Goal: Task Accomplishment & Management: Complete application form

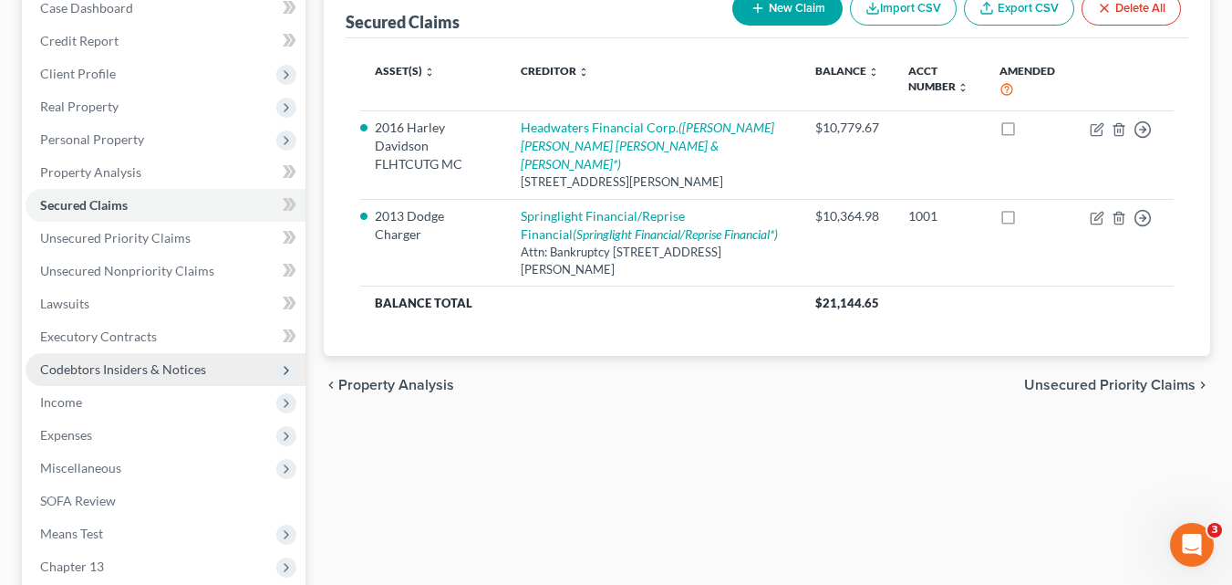
scroll to position [182, 0]
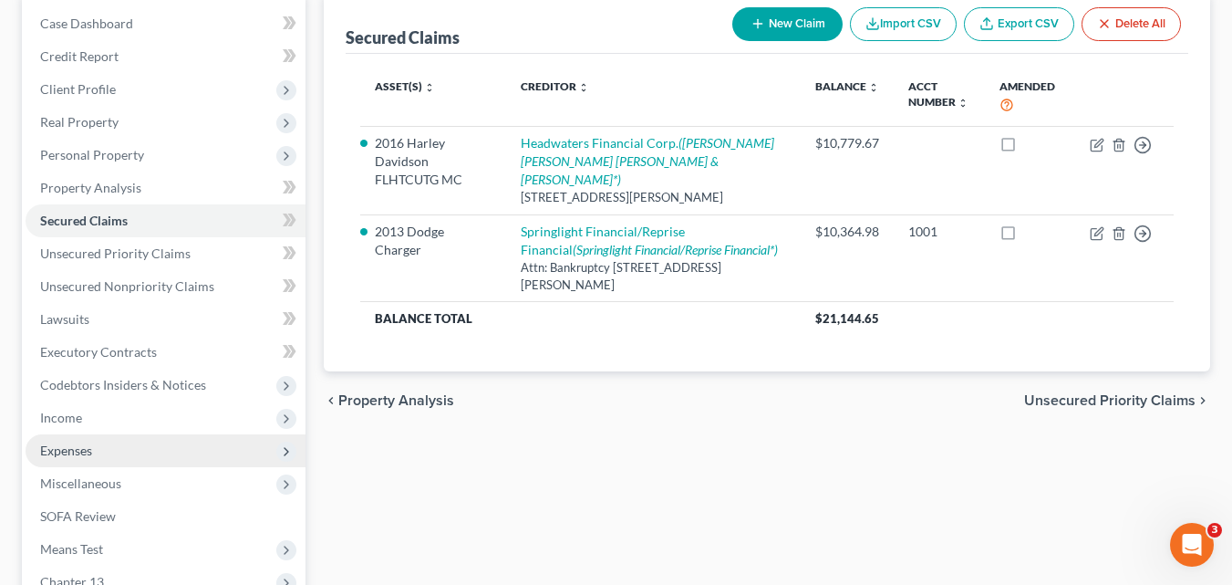
click at [88, 452] on span "Expenses" at bounding box center [66, 450] width 52 height 16
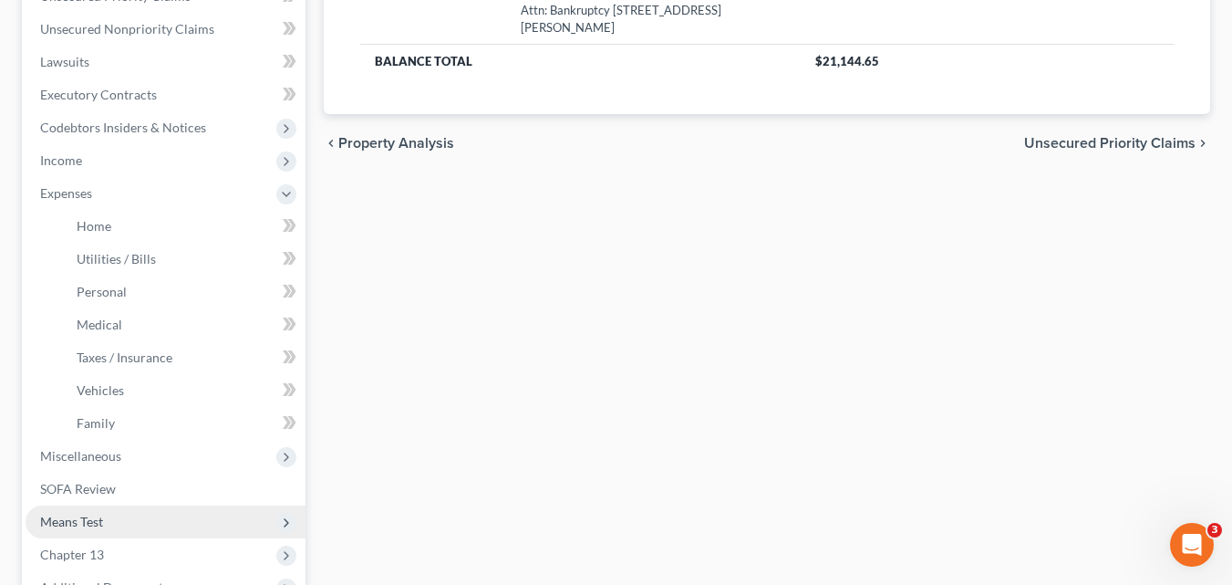
scroll to position [456, 0]
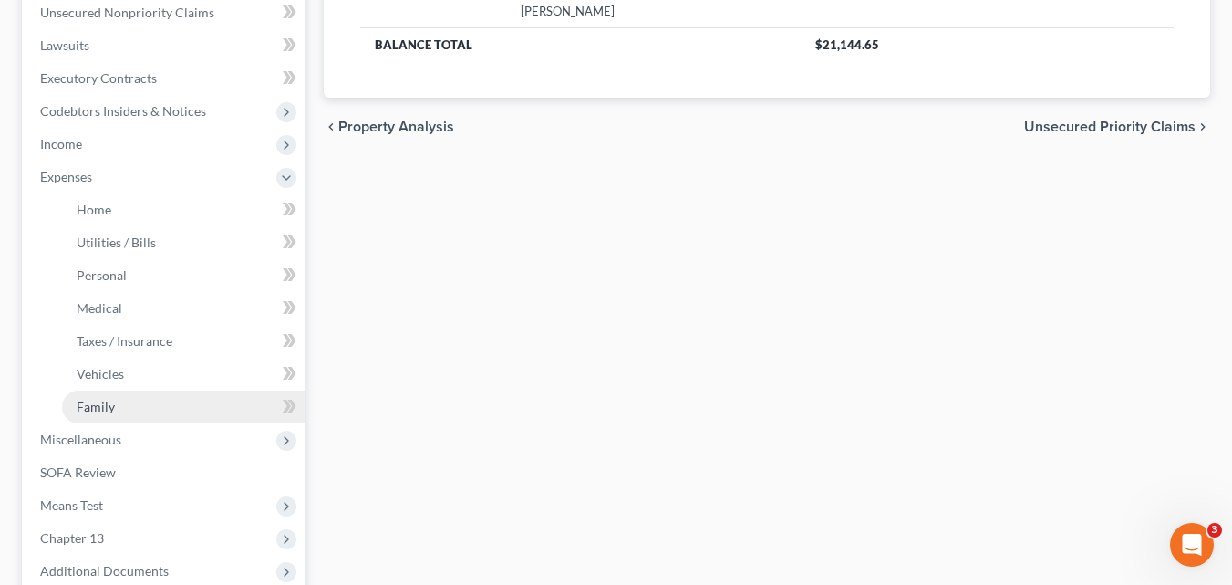
click at [119, 408] on link "Family" at bounding box center [184, 406] width 244 height 33
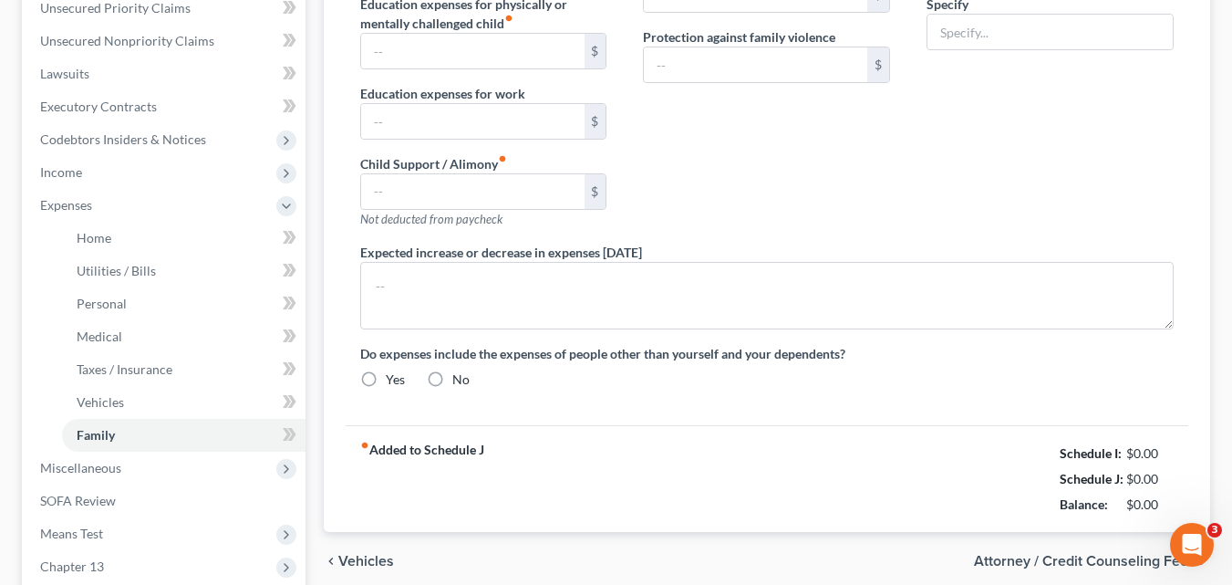
type input "0.00"
type input "210.00"
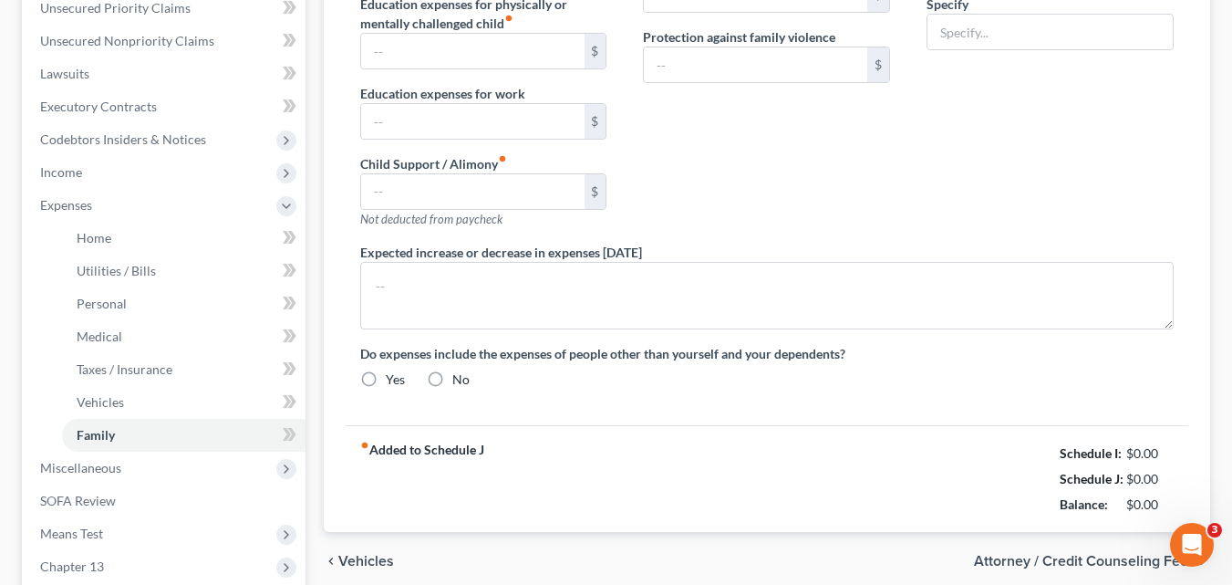
type input "0.00"
type input "50.00"
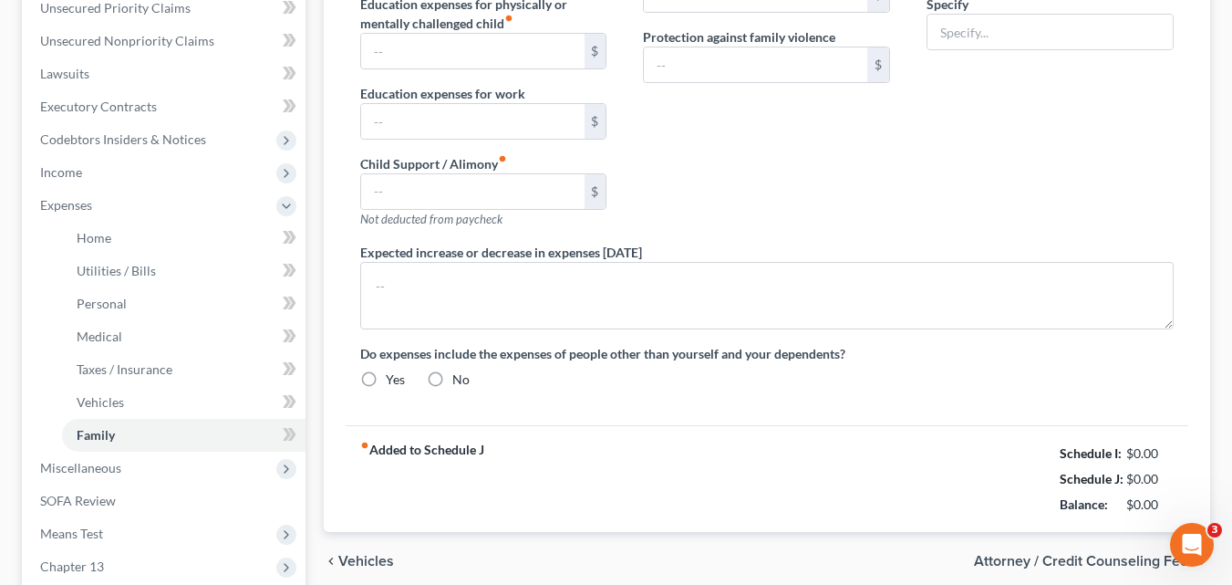
type input "Miscellaneous"
radio input "true"
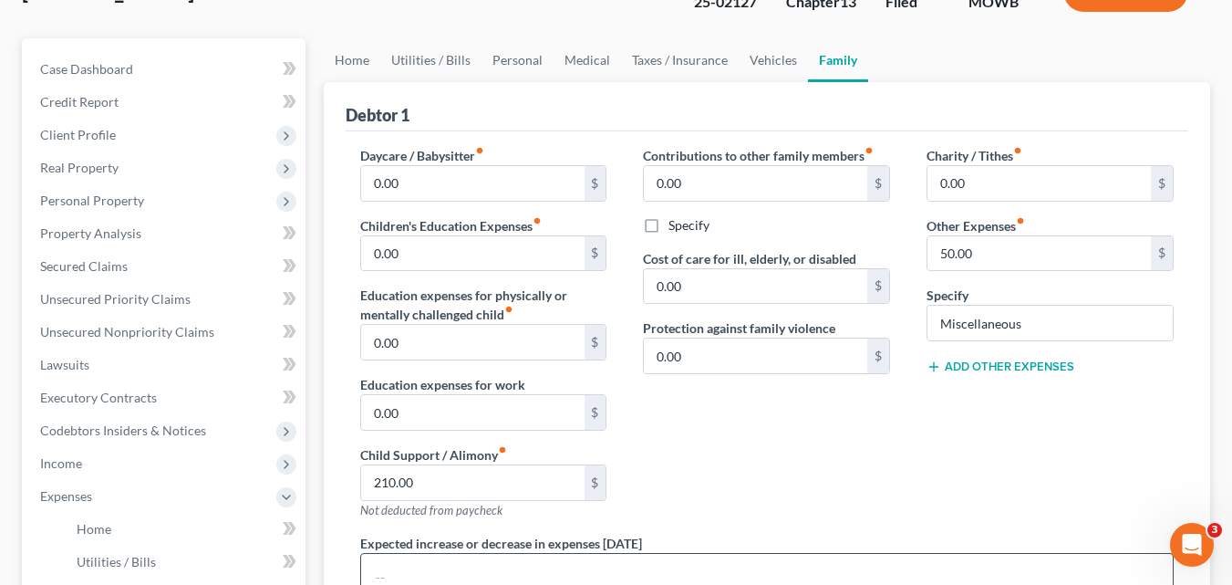
scroll to position [182, 0]
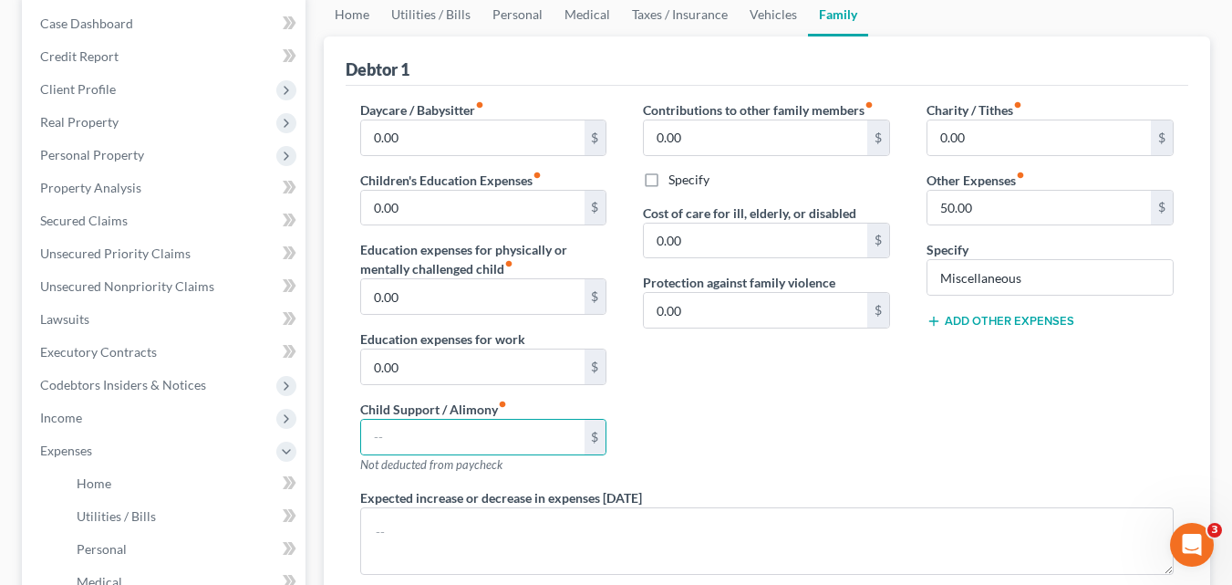
click at [892, 420] on div "Contributions to other family members fiber_manual_record 0.00 $ Specify Cost o…" at bounding box center [767, 294] width 284 height 388
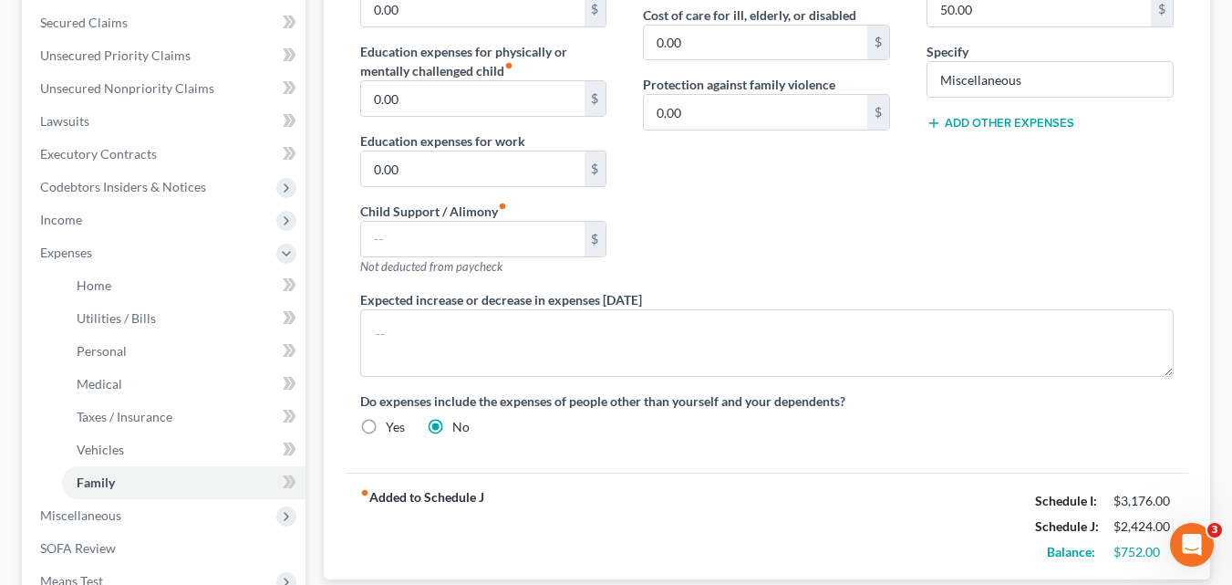
scroll to position [365, 0]
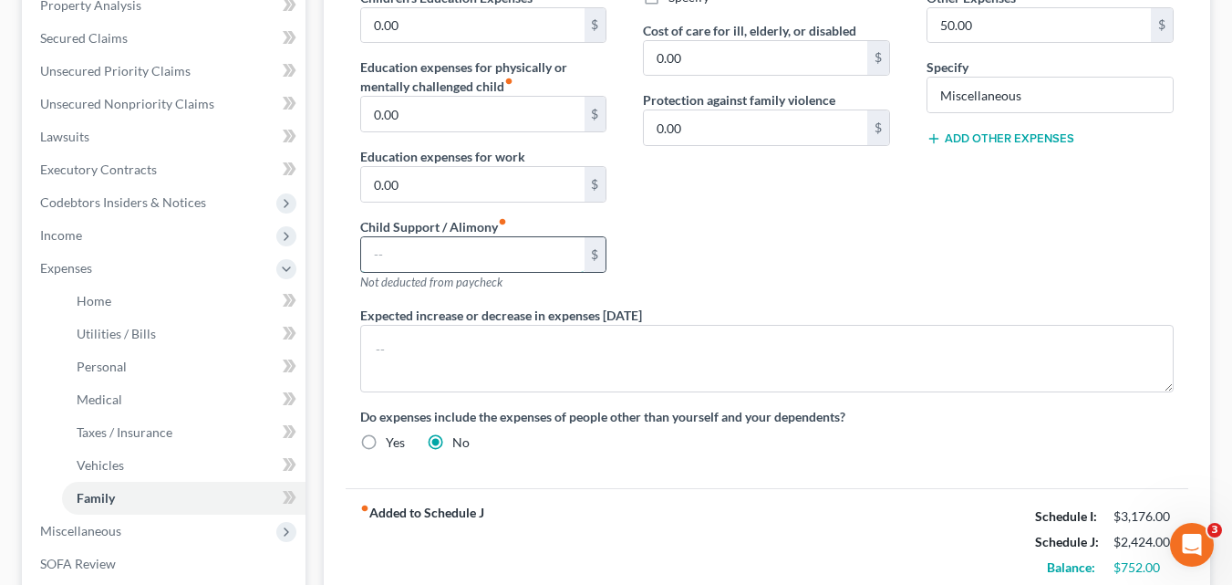
click at [435, 250] on input "text" at bounding box center [472, 254] width 223 height 35
type input "210.00"
click at [857, 236] on div "Contributions to other family members fiber_manual_record 0.00 $ Specify Cost o…" at bounding box center [767, 112] width 284 height 388
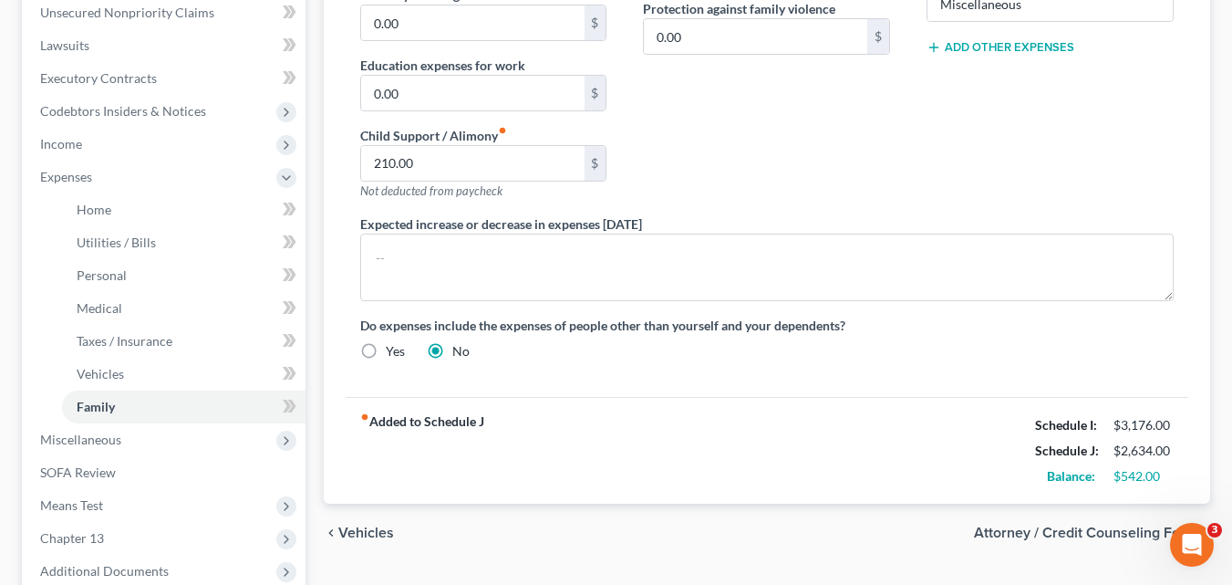
click at [1082, 535] on span "Attorney / Credit Counseling Fees" at bounding box center [1085, 532] width 222 height 15
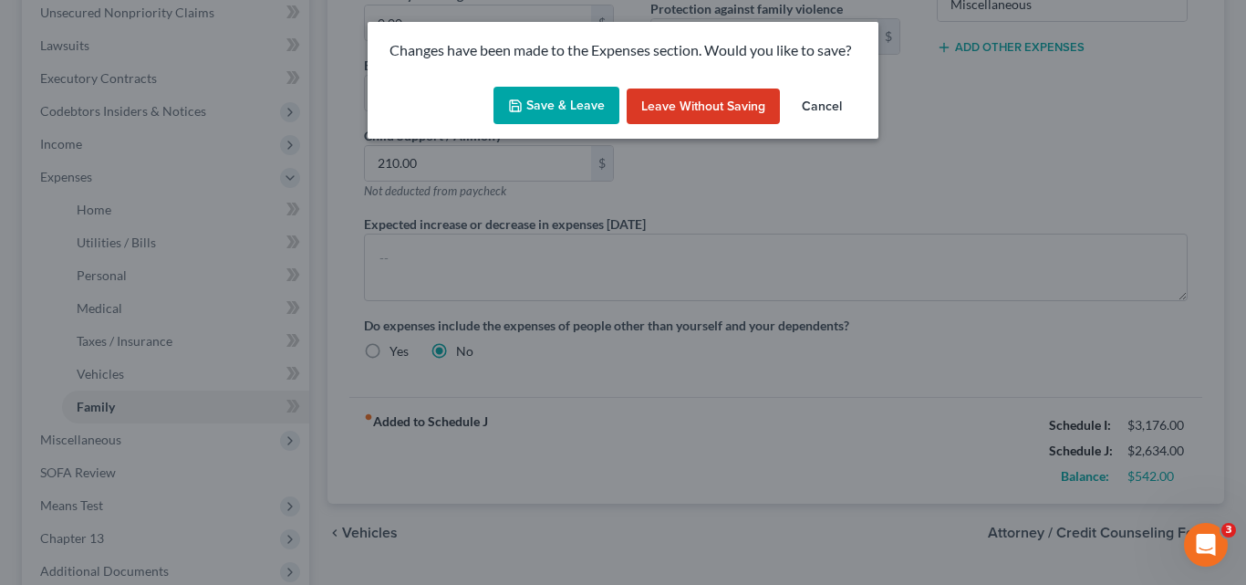
click at [548, 108] on button "Save & Leave" at bounding box center [557, 106] width 126 height 38
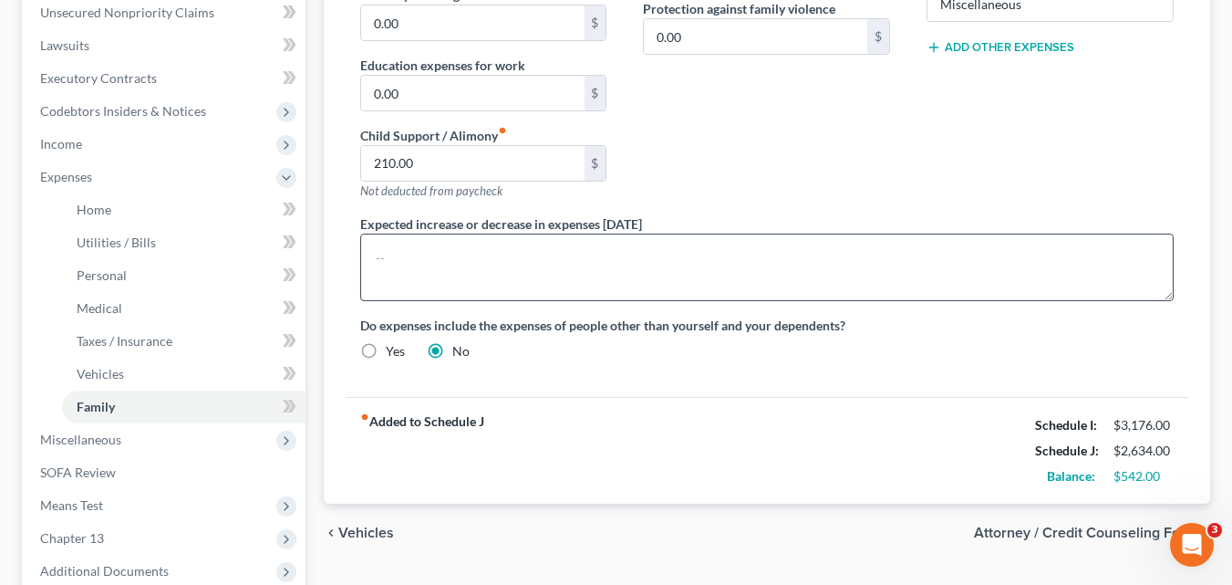
select select "0"
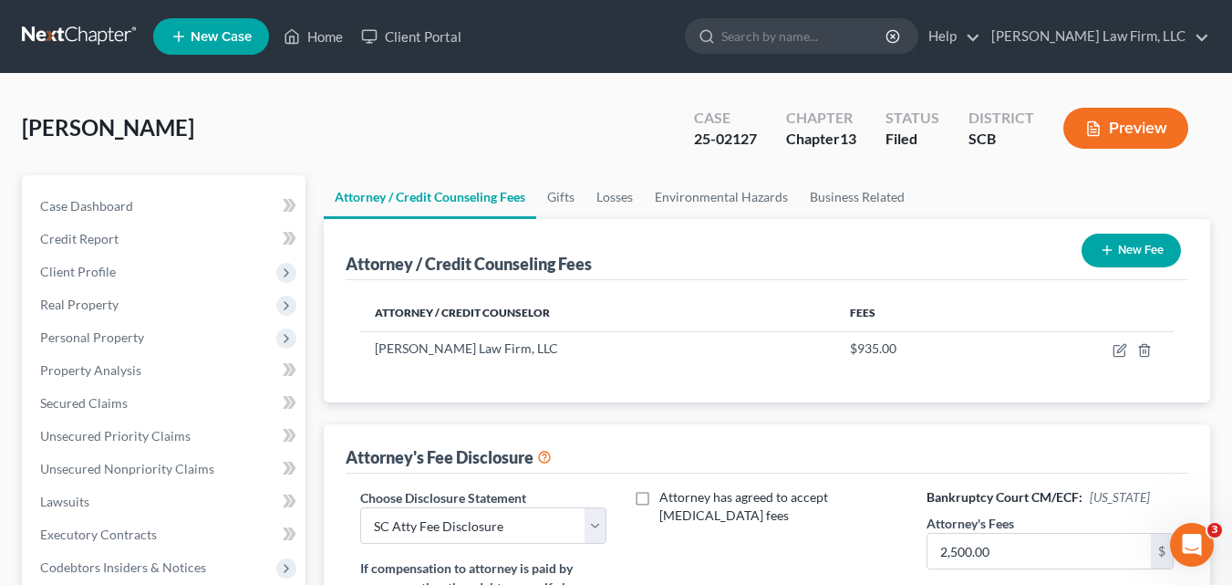
click at [1123, 128] on button "Preview" at bounding box center [1126, 128] width 125 height 41
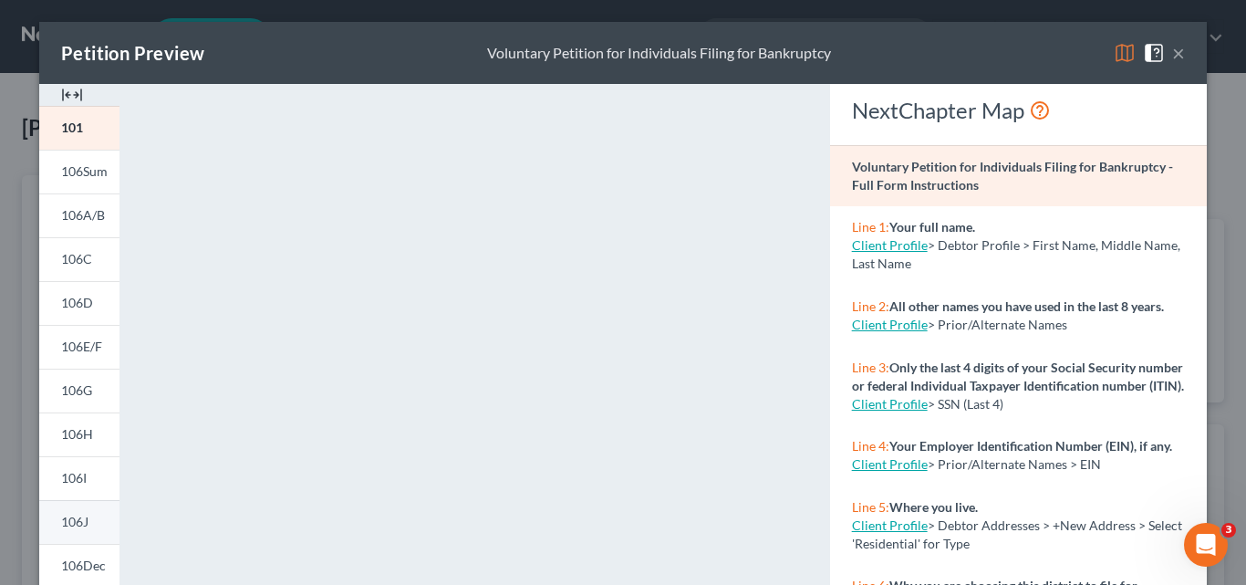
click at [71, 524] on span "106J" at bounding box center [74, 522] width 27 height 16
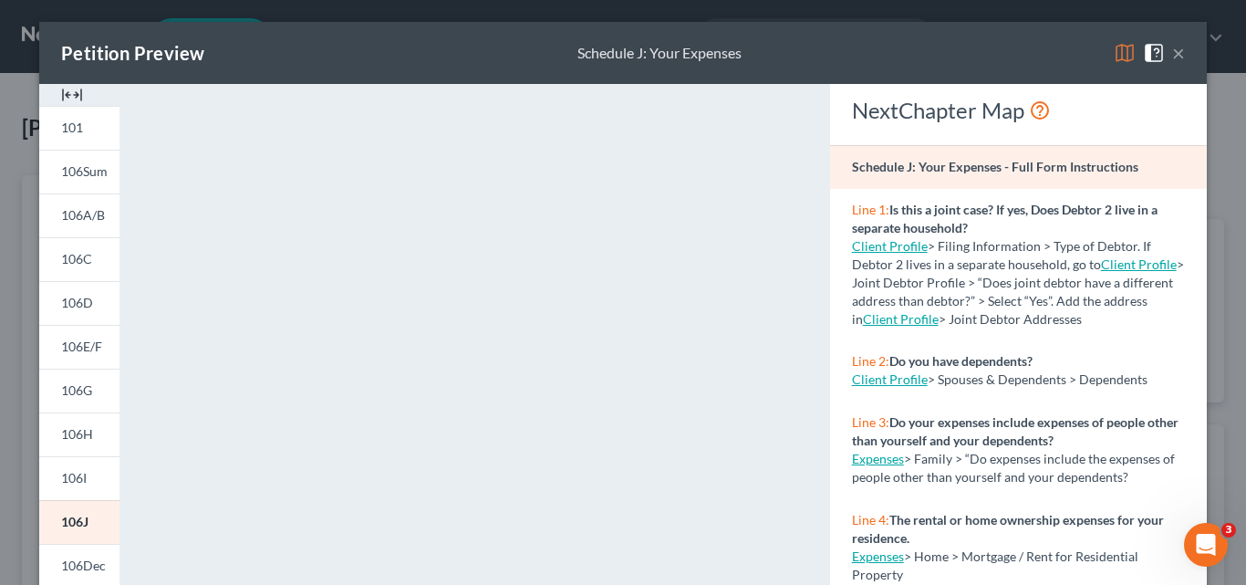
click at [1174, 54] on button "×" at bounding box center [1178, 53] width 13 height 22
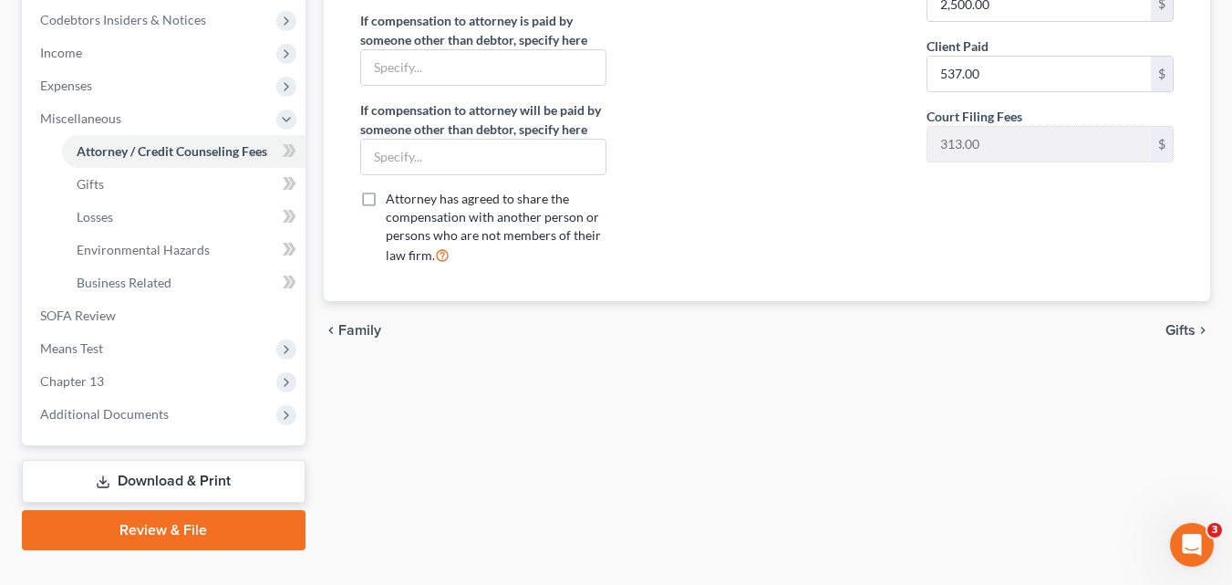
scroll to position [365, 0]
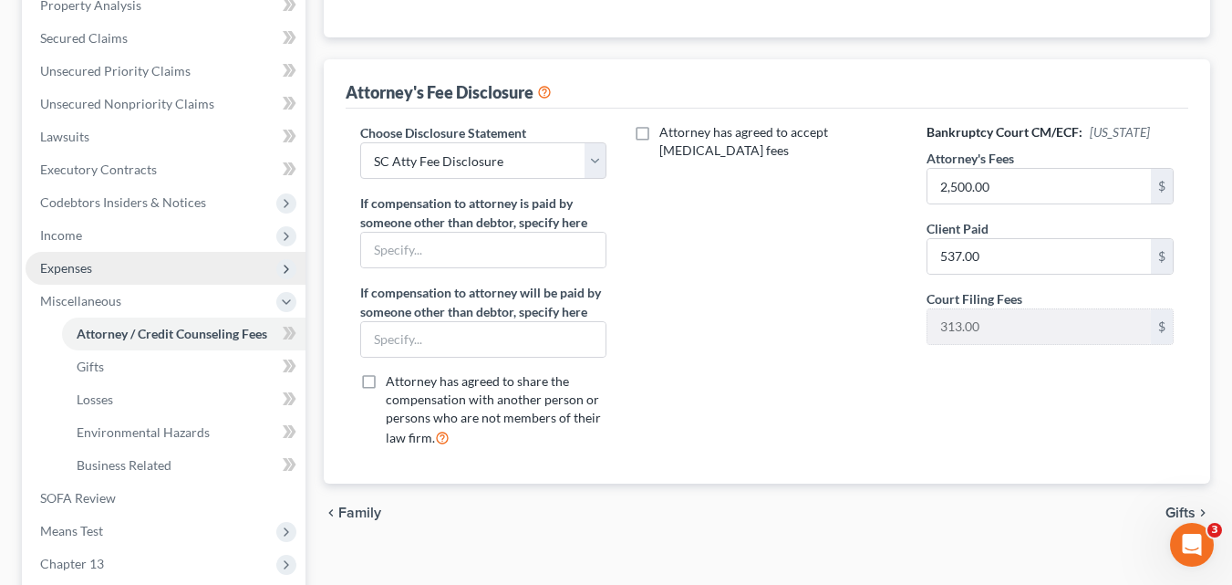
click at [102, 266] on span "Expenses" at bounding box center [166, 268] width 280 height 33
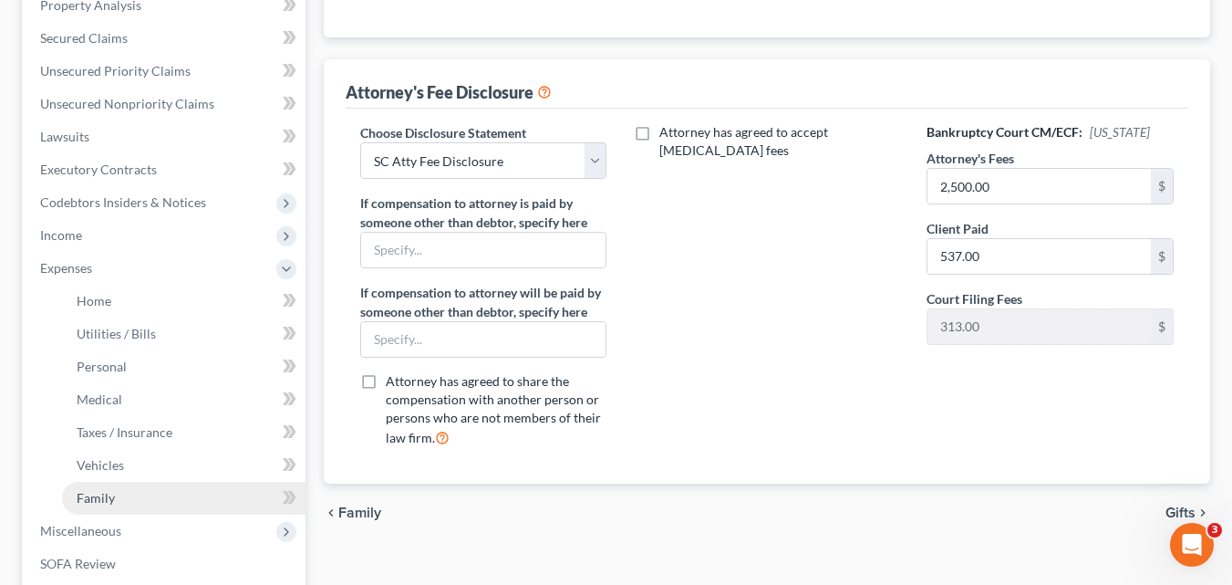
click at [88, 497] on span "Family" at bounding box center [96, 498] width 38 height 16
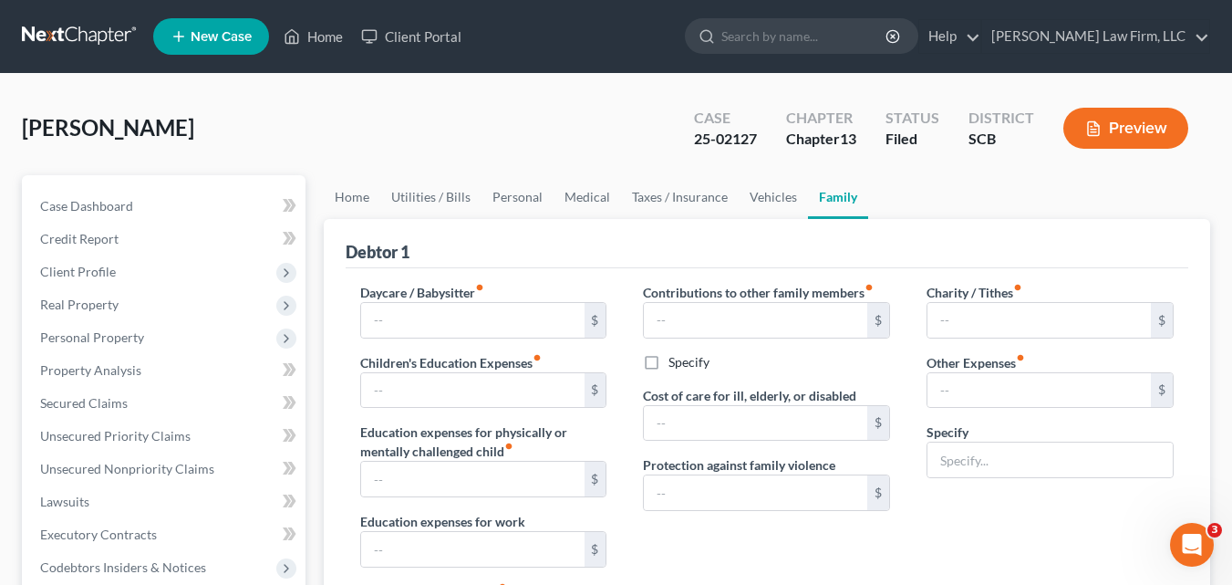
type input "0.00"
type input "210.00"
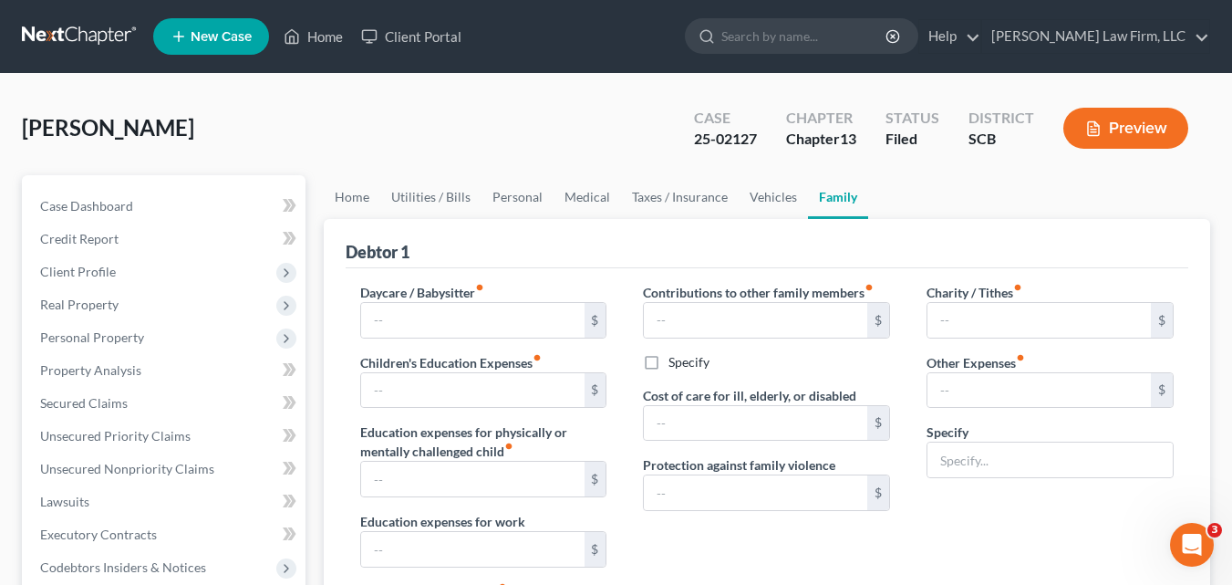
type input "0.00"
type input "50.00"
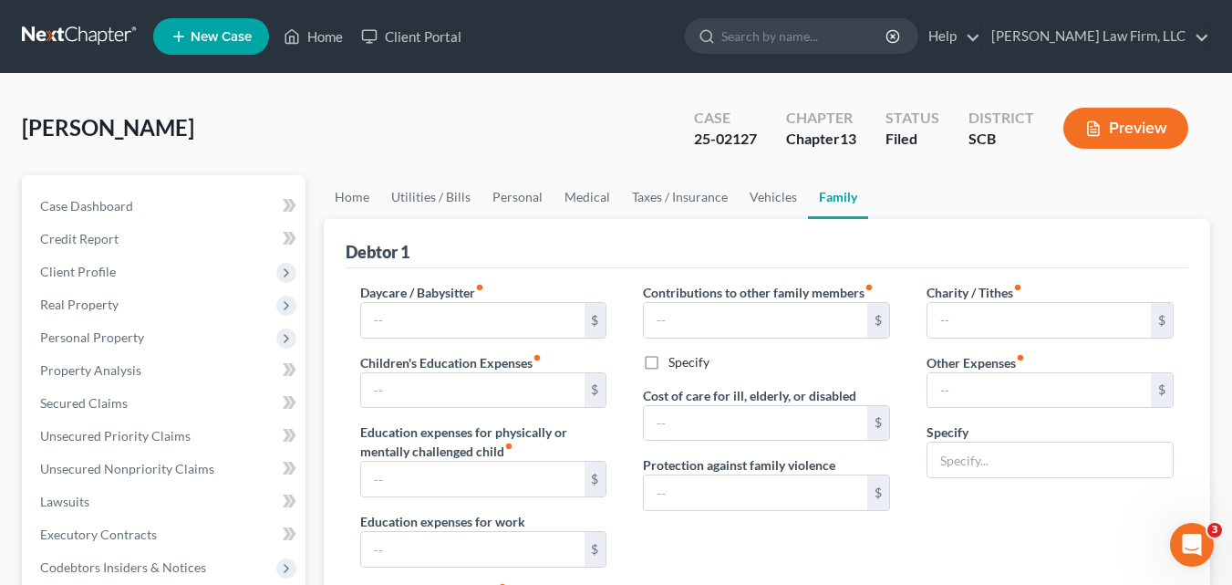
type input "Miscellaneous"
radio input "true"
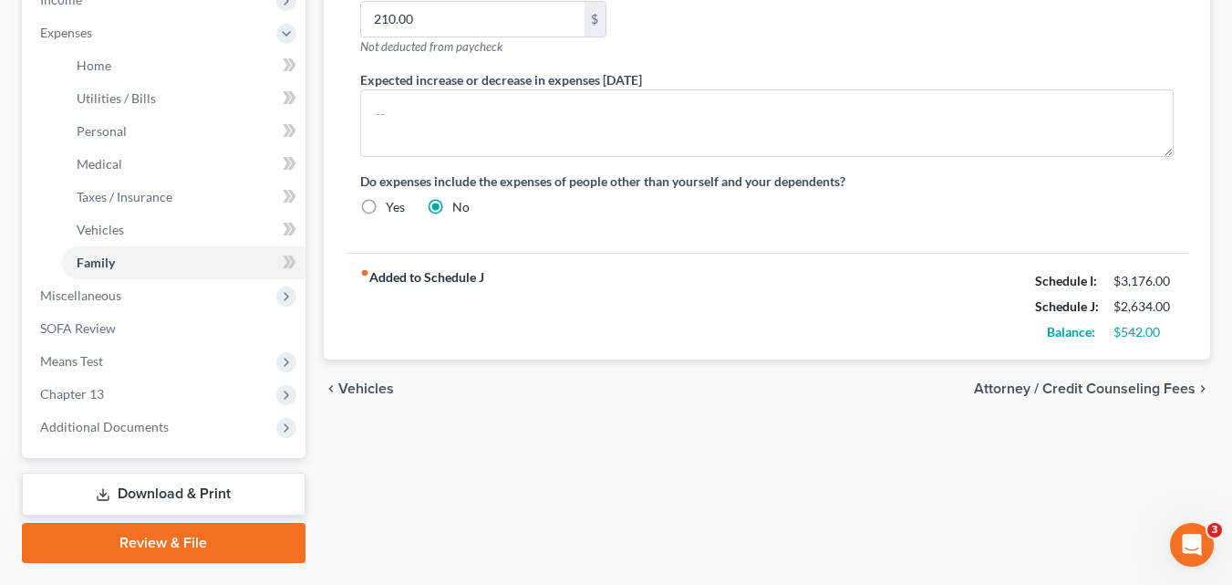
scroll to position [648, 0]
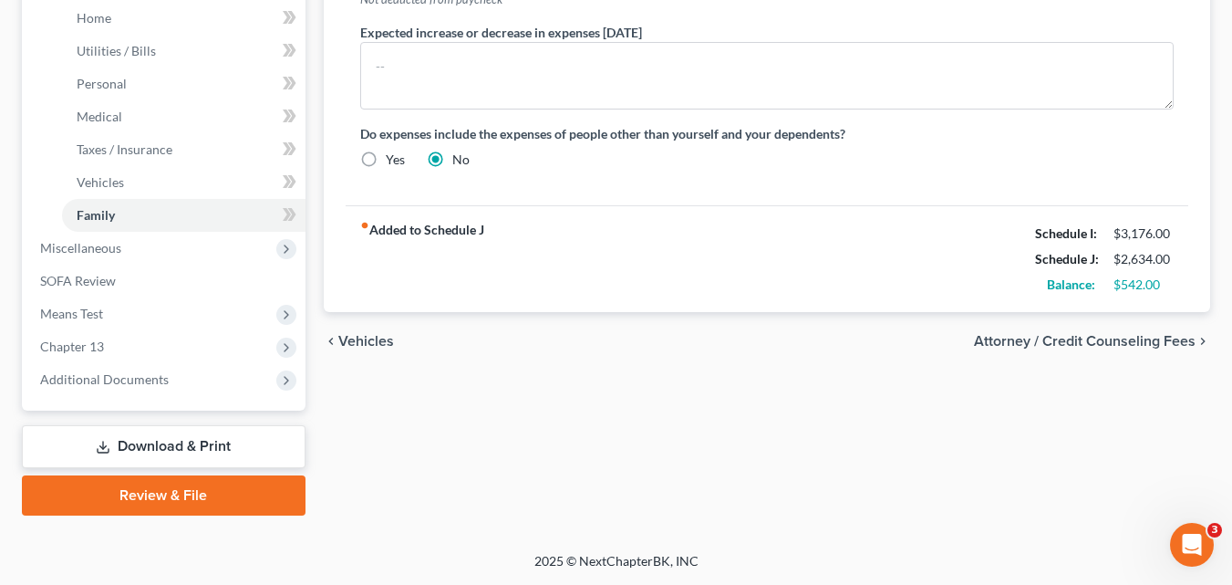
click at [202, 448] on link "Download & Print" at bounding box center [164, 446] width 284 height 43
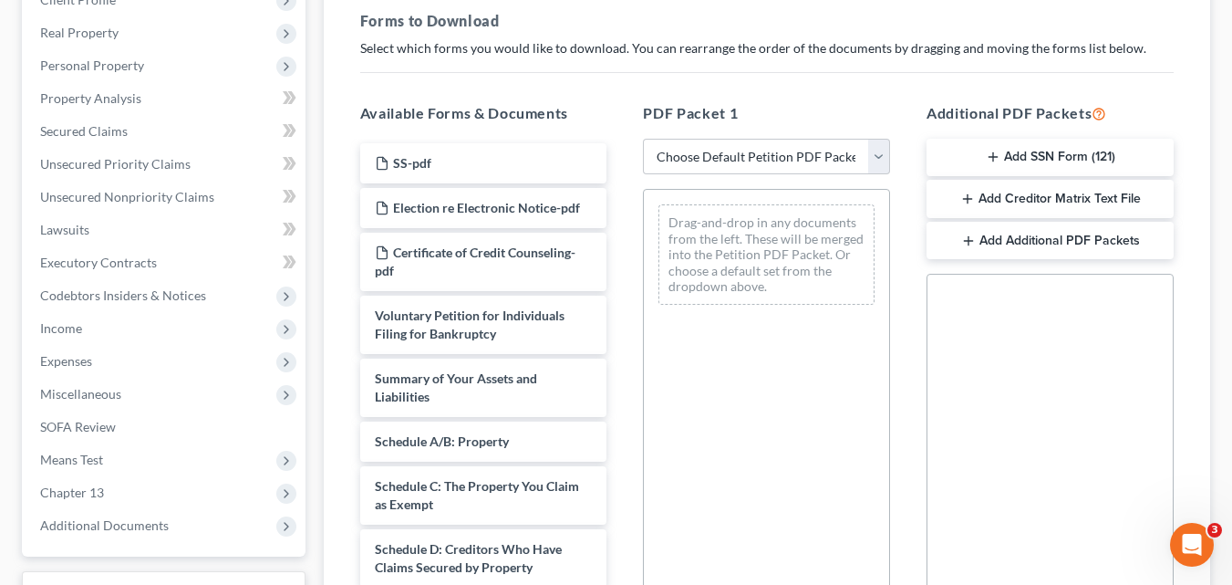
scroll to position [274, 0]
click at [878, 157] on select "Choose Default Petition PDF Packet Complete Bankruptcy Petition (all forms and …" at bounding box center [766, 155] width 247 height 36
select select "2"
click at [643, 137] on select "Choose Default Petition PDF Packet Complete Bankruptcy Petition (all forms and …" at bounding box center [766, 155] width 247 height 36
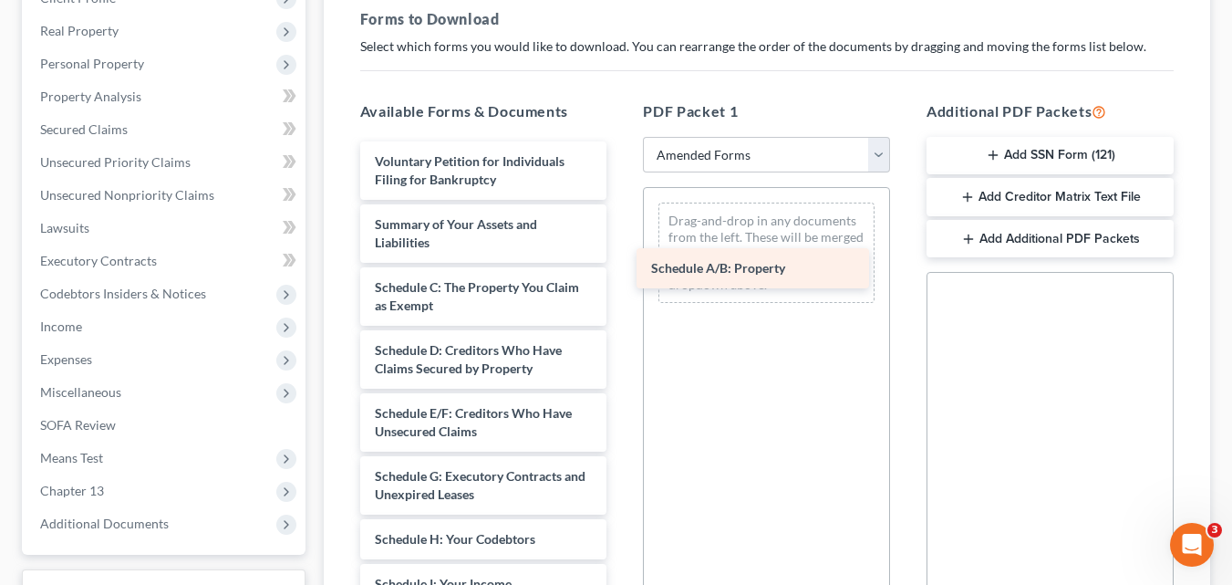
drag, startPoint x: 489, startPoint y: 290, endPoint x: 765, endPoint y: 271, distance: 277.1
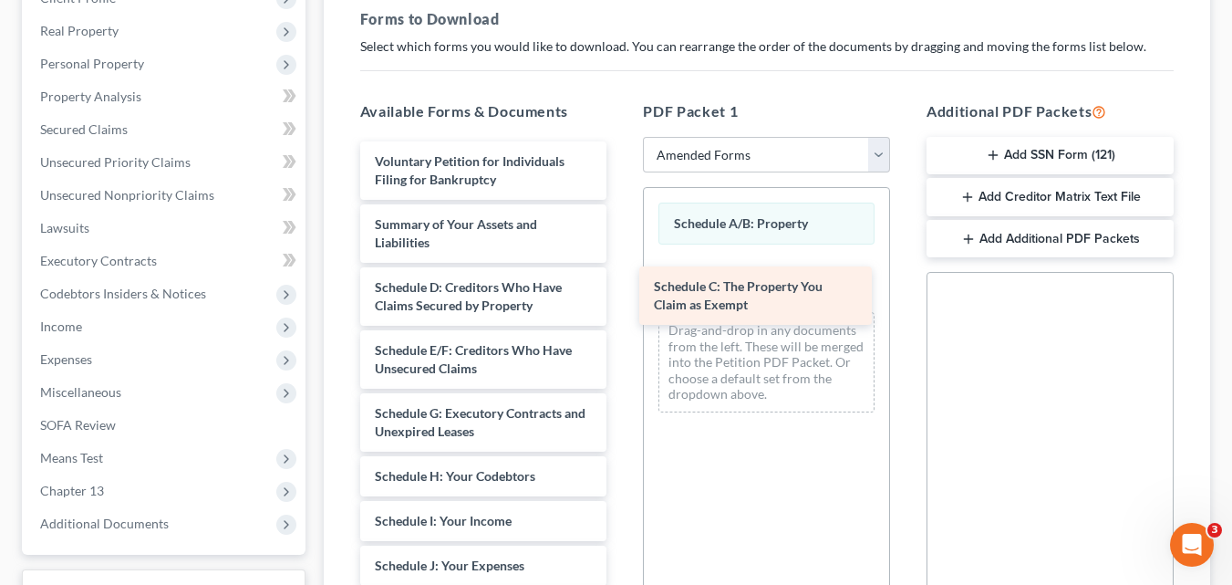
drag, startPoint x: 492, startPoint y: 297, endPoint x: 771, endPoint y: 296, distance: 279.1
click at [622, 296] on div "Schedule C: The Property You Claim as Exempt Voluntary Petition for Individuals…" at bounding box center [484, 565] width 276 height 848
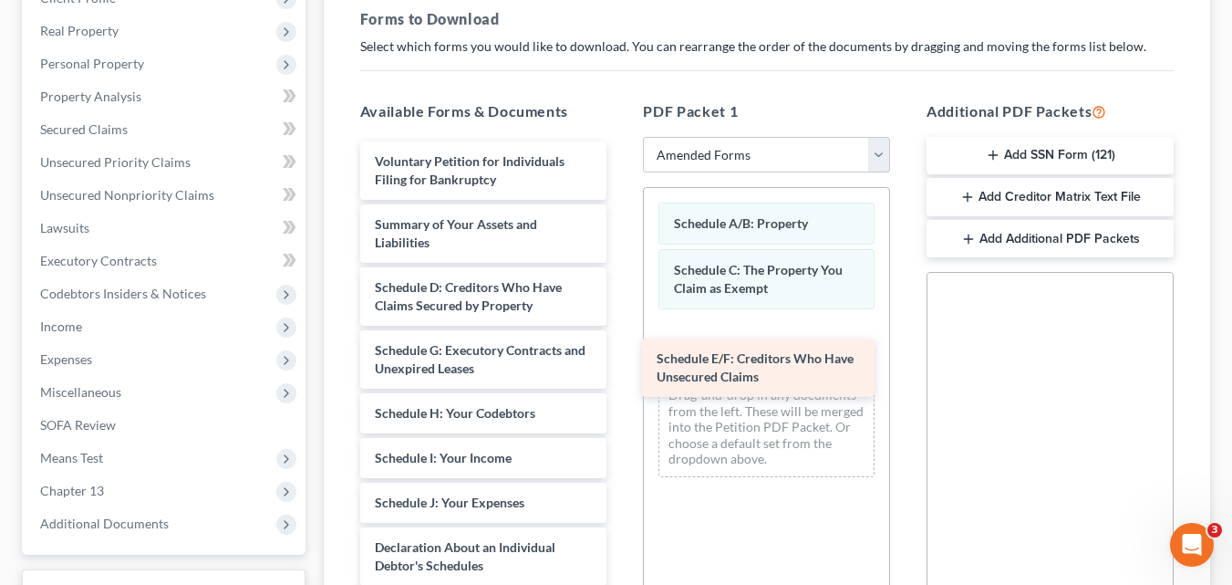
drag, startPoint x: 503, startPoint y: 364, endPoint x: 785, endPoint y: 372, distance: 282.0
click at [622, 372] on div "Schedule E/F: Creditors Who Have Unsecured Claims Voluntary Petition for Indivi…" at bounding box center [484, 533] width 276 height 785
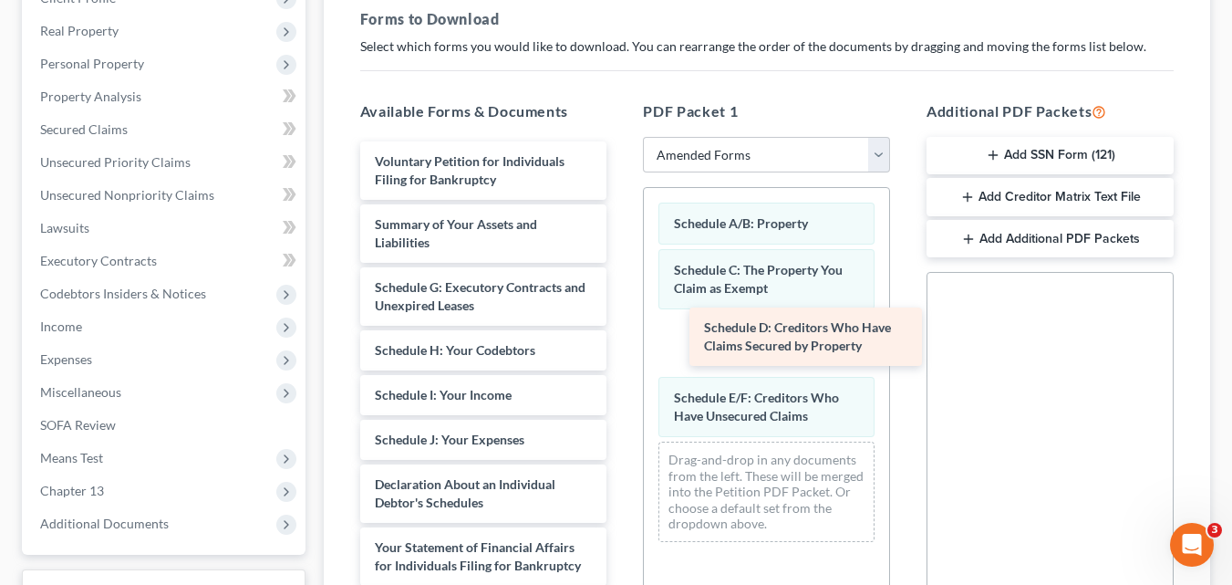
drag, startPoint x: 481, startPoint y: 292, endPoint x: 810, endPoint y: 332, distance: 331.8
click at [622, 332] on div "Schedule D: Creditors Who Have Claims Secured by Property Voluntary Petition fo…" at bounding box center [484, 502] width 276 height 722
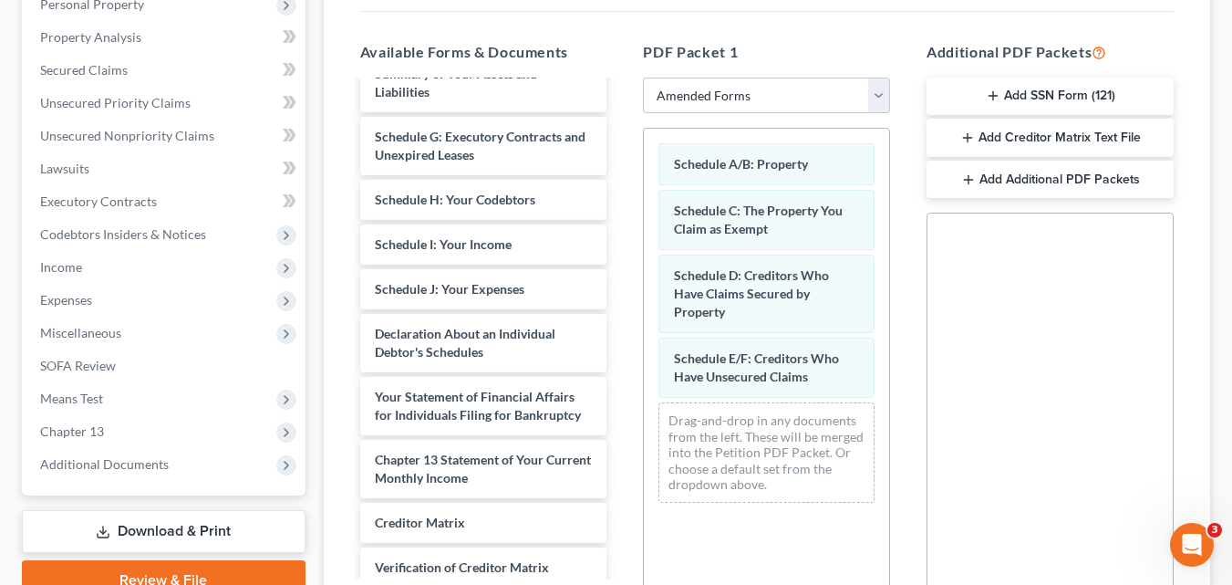
scroll to position [365, 0]
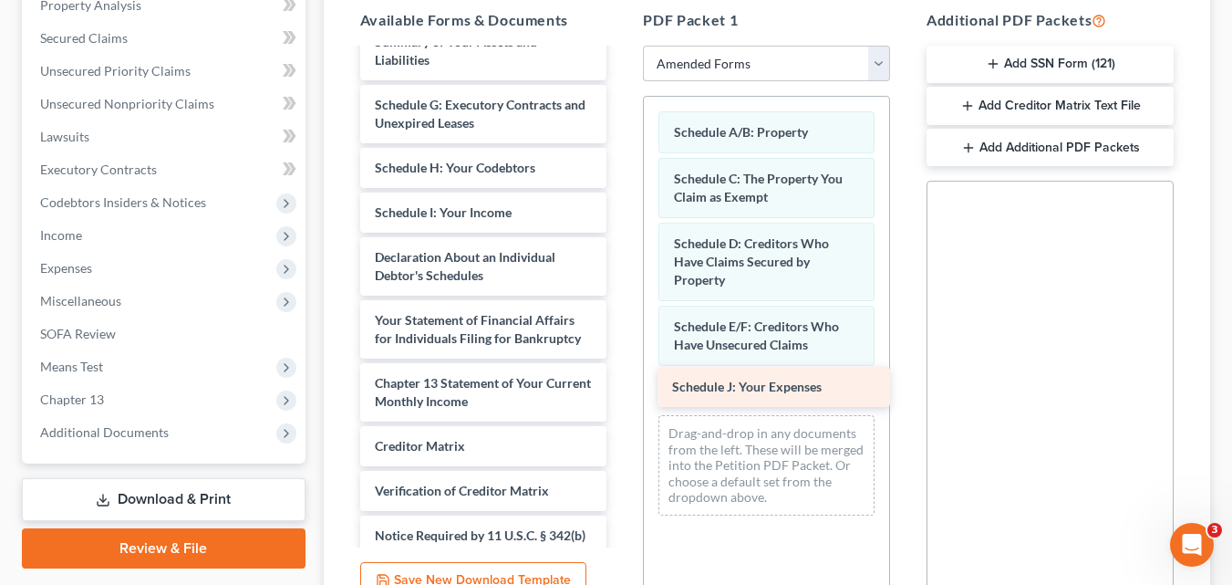
drag, startPoint x: 490, startPoint y: 255, endPoint x: 787, endPoint y: 384, distance: 324.4
click at [622, 384] on div "Schedule J: Your Expenses Voluntary Petition for Individuals Filing for Bankrup…" at bounding box center [484, 298] width 276 height 678
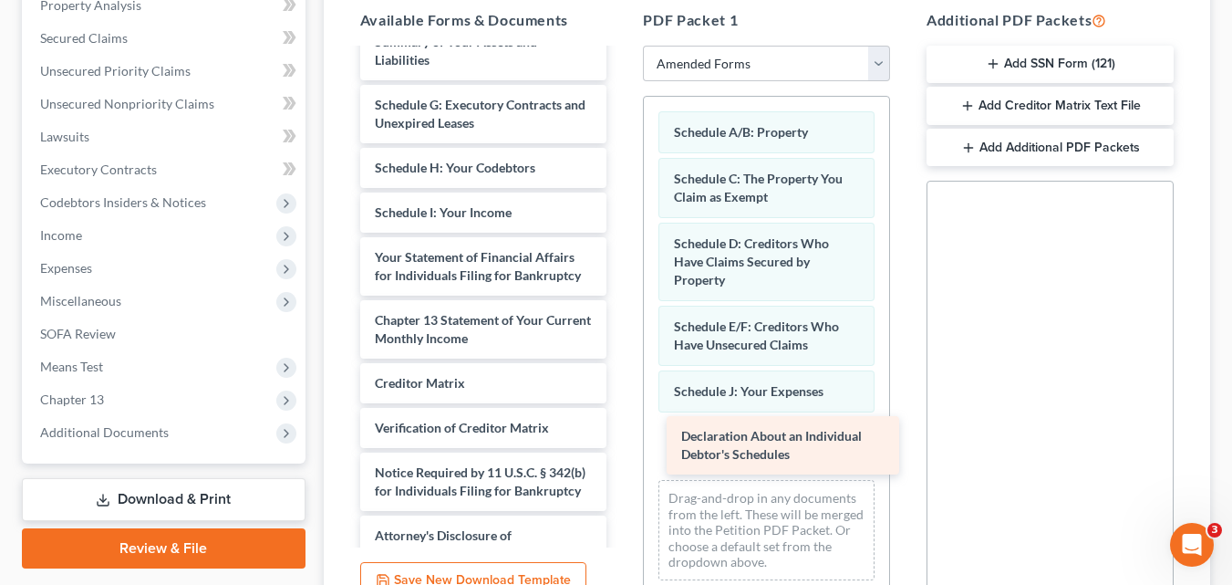
drag, startPoint x: 470, startPoint y: 255, endPoint x: 774, endPoint y: 432, distance: 352.0
click at [622, 433] on div "Declaration About an Individual Debtor's Schedules Voluntary Petition for Indiv…" at bounding box center [484, 266] width 276 height 615
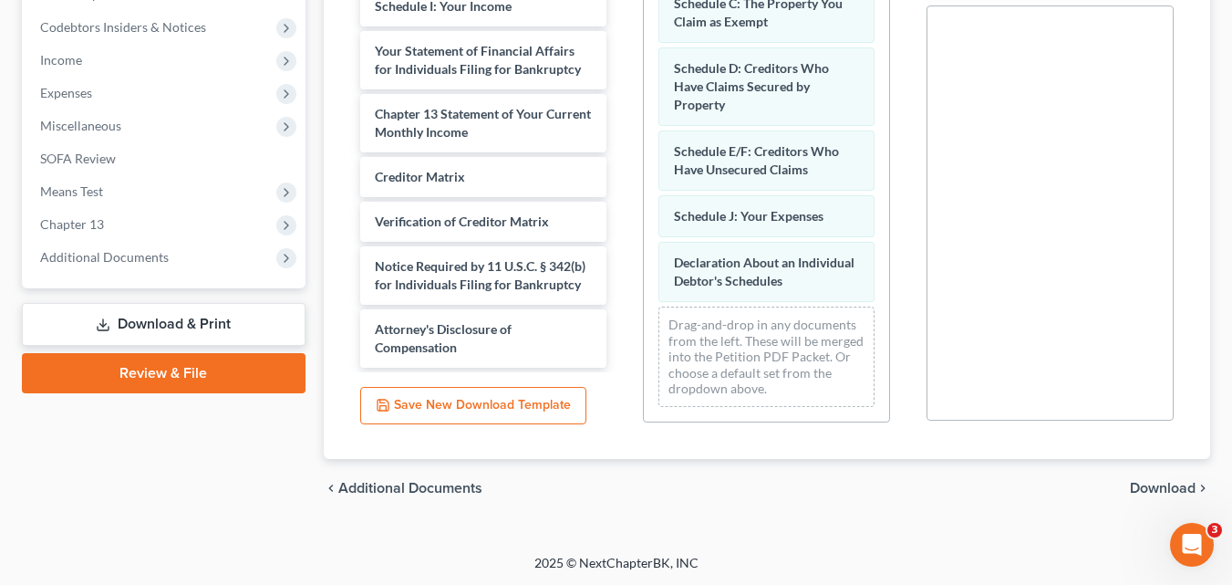
scroll to position [542, 0]
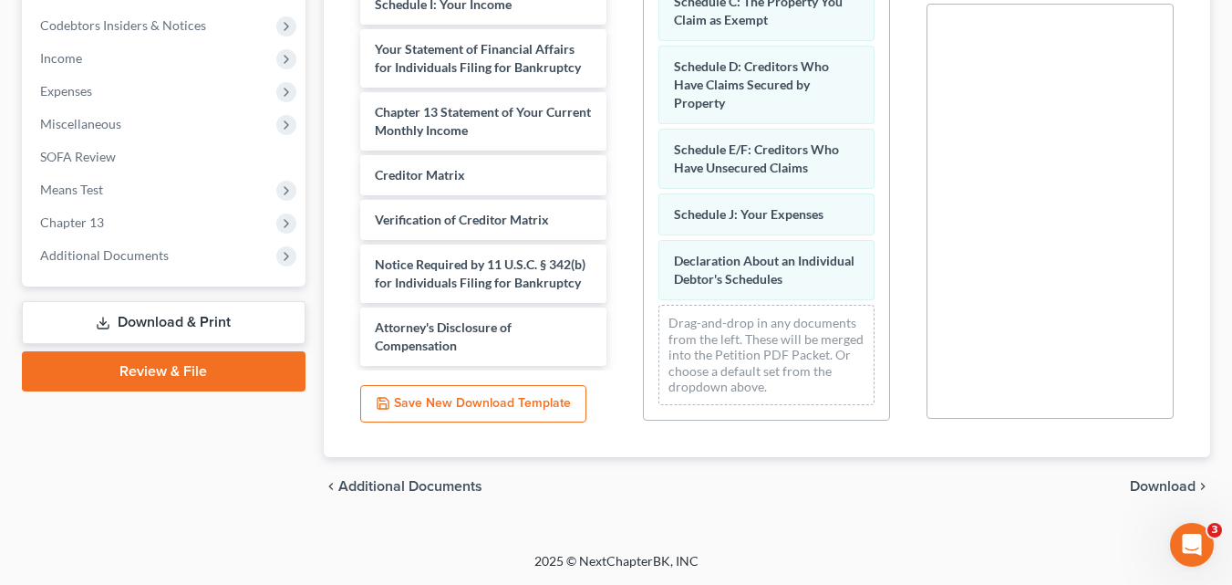
click at [1170, 483] on span "Download" at bounding box center [1163, 486] width 66 height 15
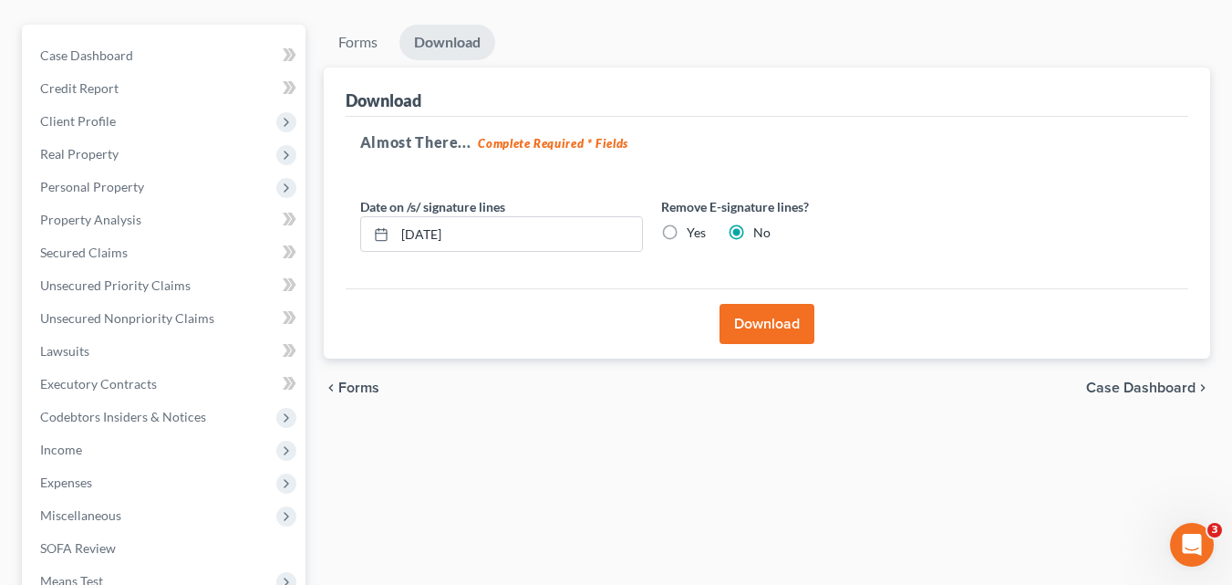
scroll to position [144, 0]
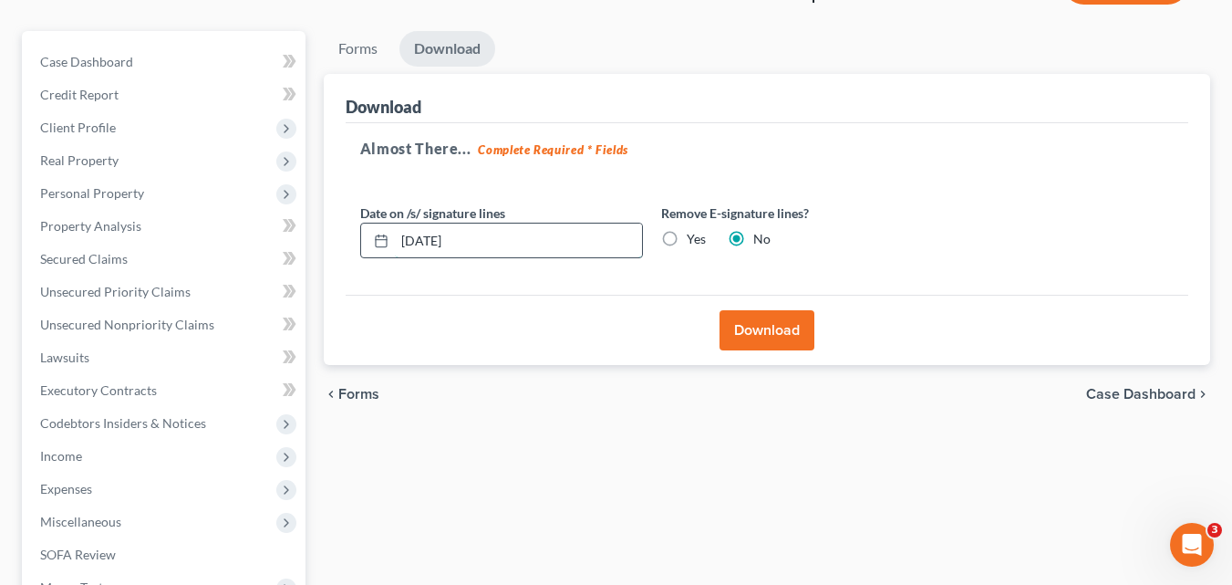
click at [418, 243] on input "[DATE]" at bounding box center [518, 240] width 247 height 35
type input "[DATE]"
click at [782, 333] on button "Download" at bounding box center [767, 330] width 95 height 40
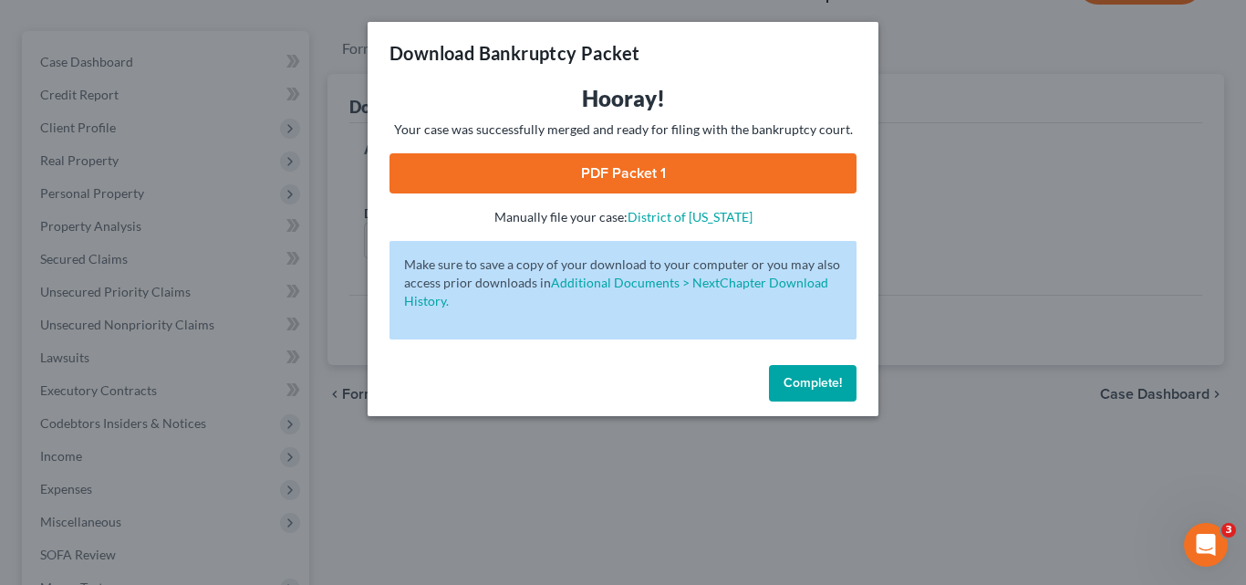
click at [618, 171] on link "PDF Packet 1" at bounding box center [623, 173] width 467 height 40
click at [806, 375] on span "Complete!" at bounding box center [813, 383] width 58 height 16
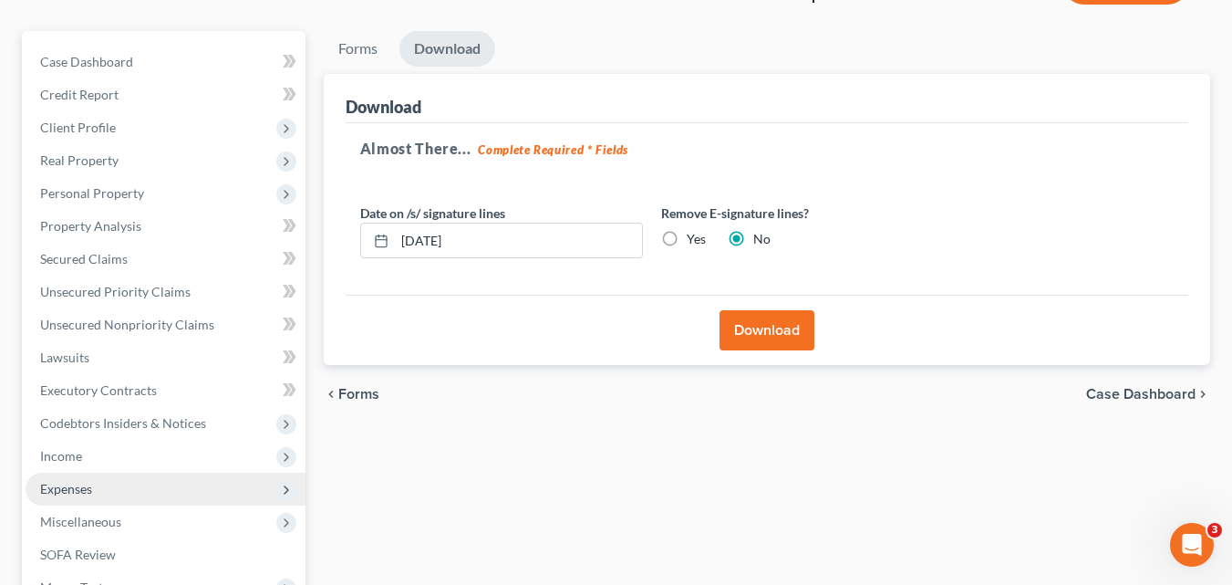
click at [88, 488] on span "Expenses" at bounding box center [66, 489] width 52 height 16
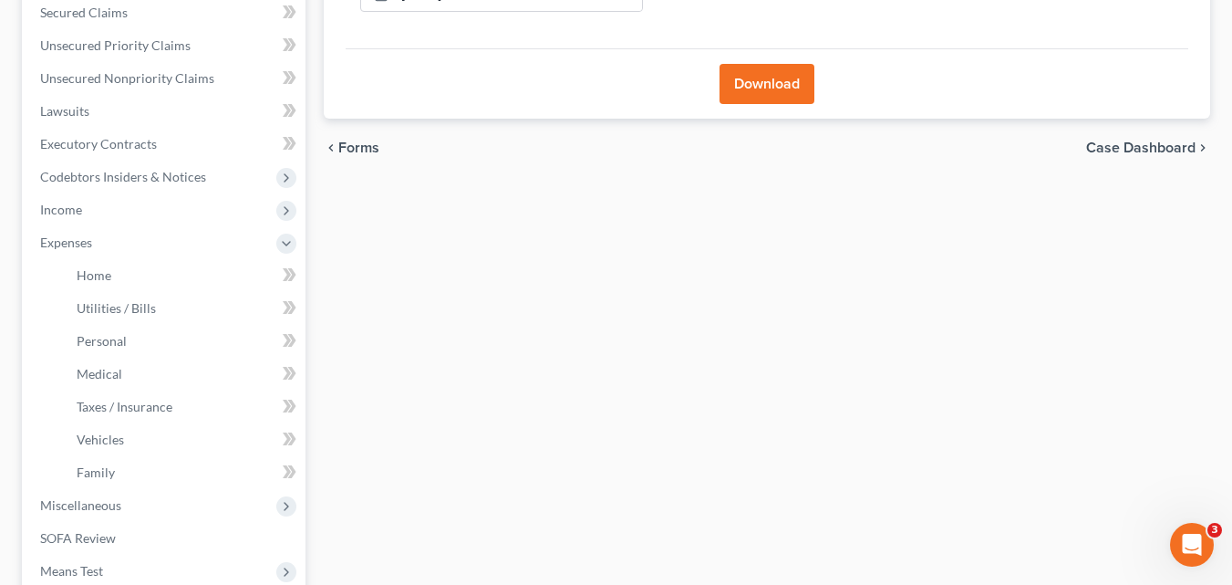
scroll to position [418, 0]
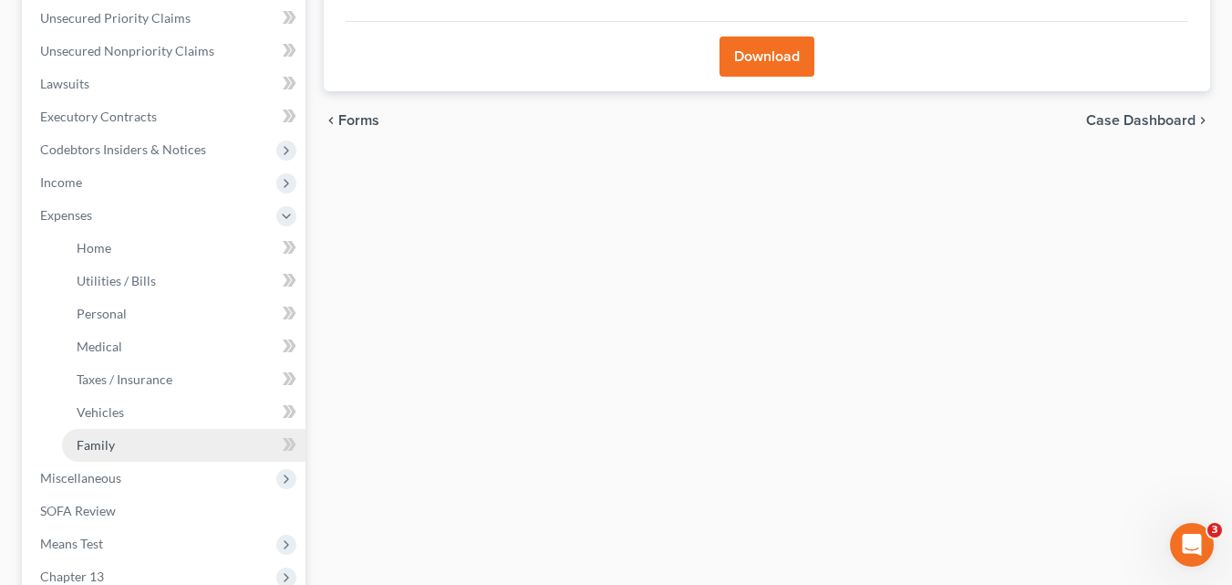
click at [112, 445] on span "Family" at bounding box center [96, 445] width 38 height 16
click at [88, 445] on span "Family" at bounding box center [96, 445] width 38 height 16
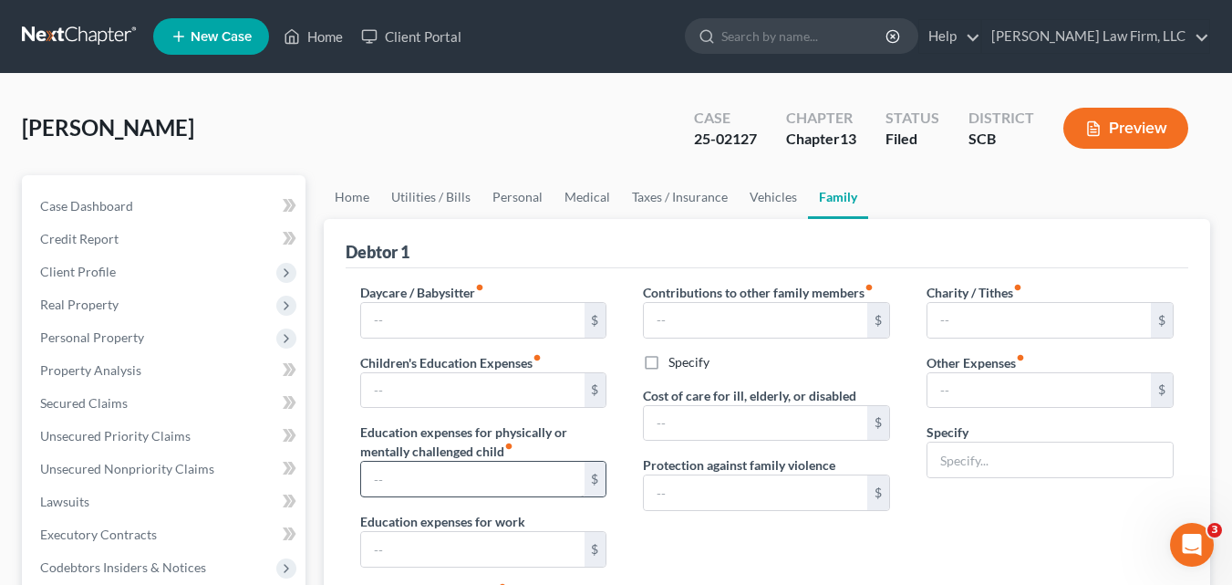
type input "0.00"
type input "210.00"
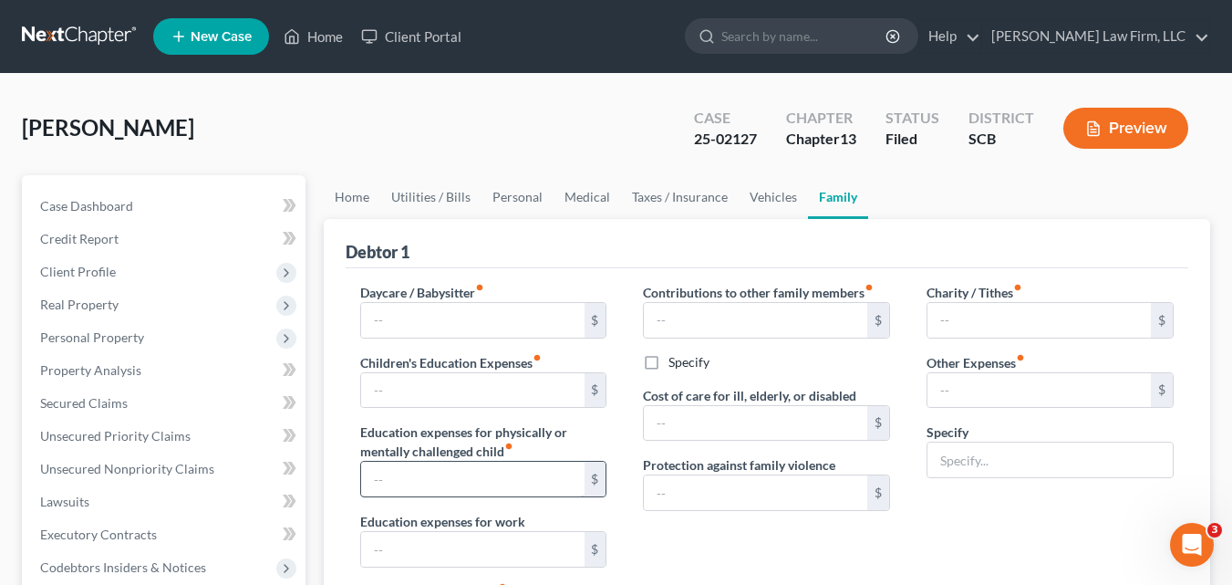
type input "0.00"
type input "50.00"
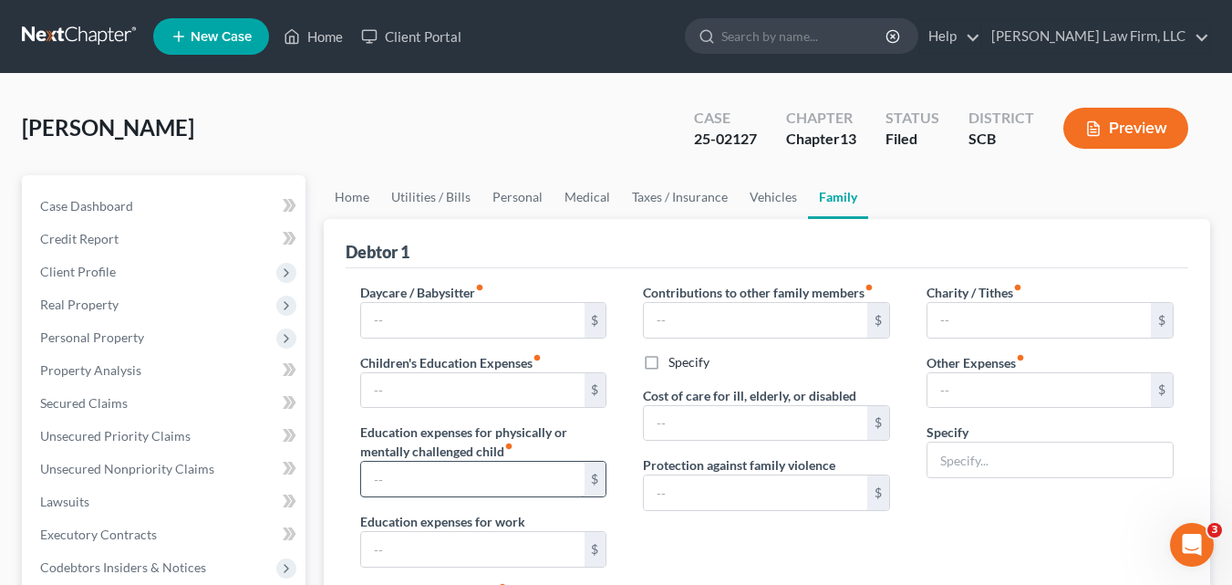
type input "Miscellaneous"
radio input "true"
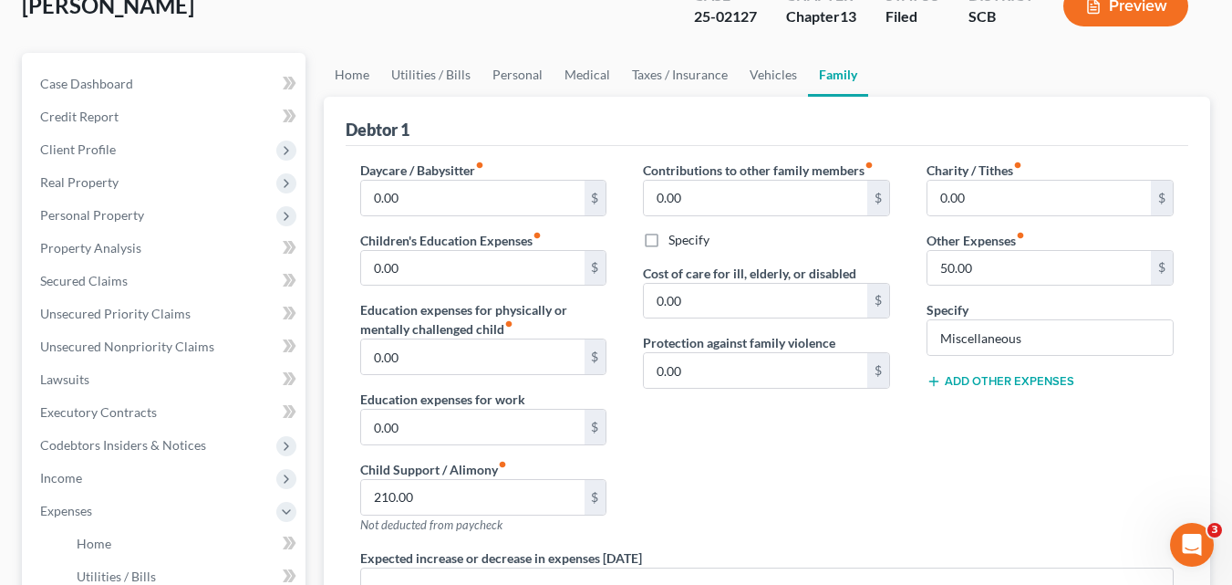
scroll to position [274, 0]
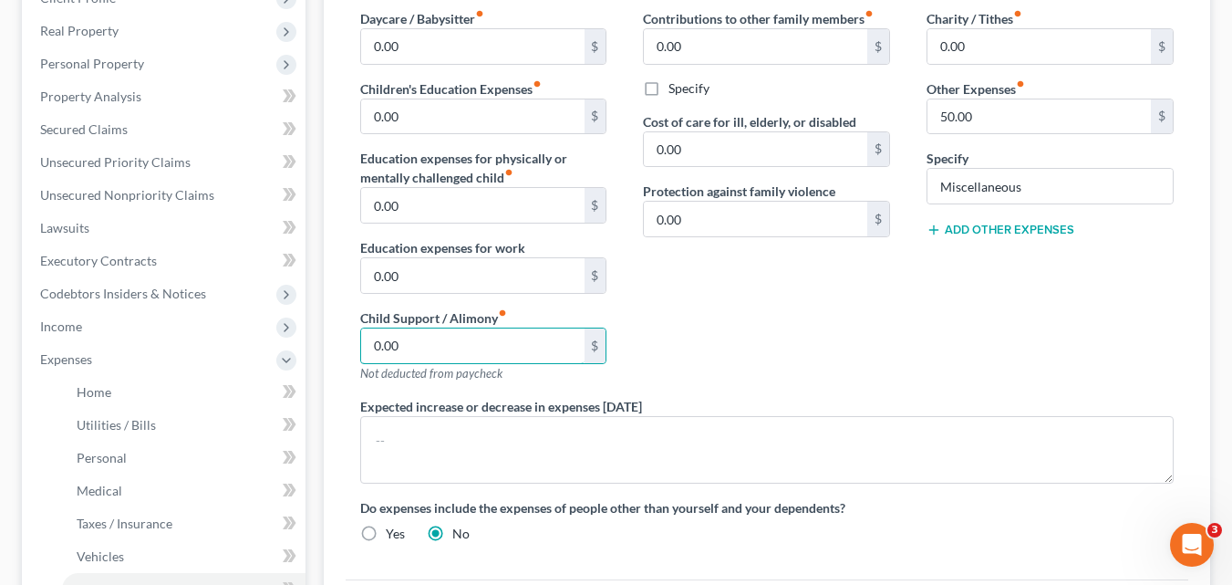
type input "0.00"
click at [744, 336] on div "Contributions to other family members fiber_manual_record 0.00 $ Specify Cost o…" at bounding box center [767, 203] width 284 height 388
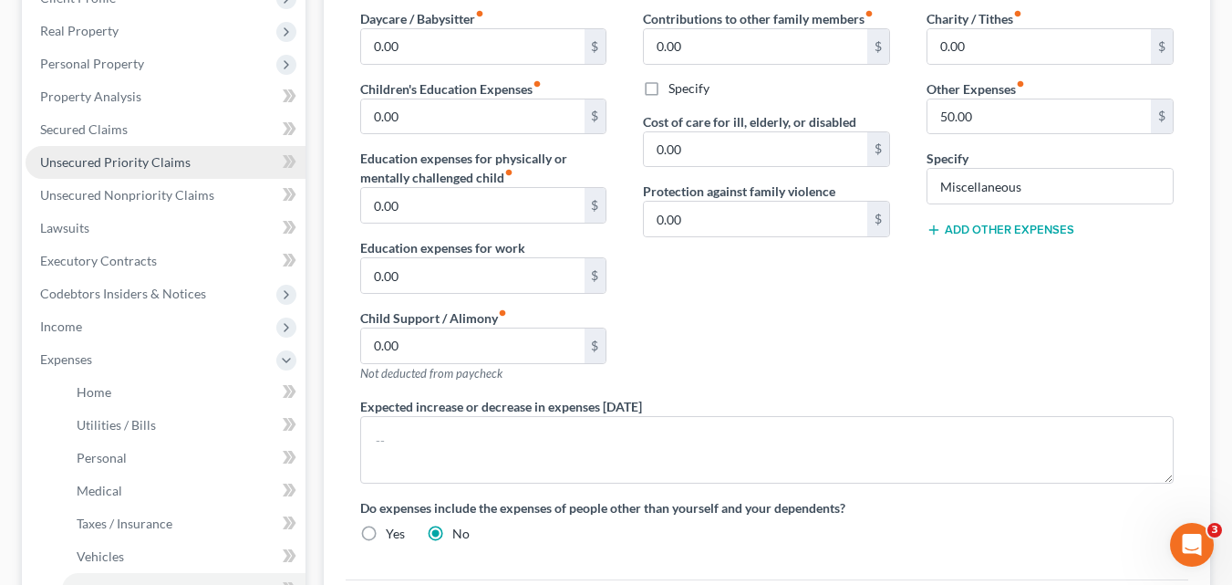
click at [152, 165] on span "Unsecured Priority Claims" at bounding box center [115, 162] width 151 height 16
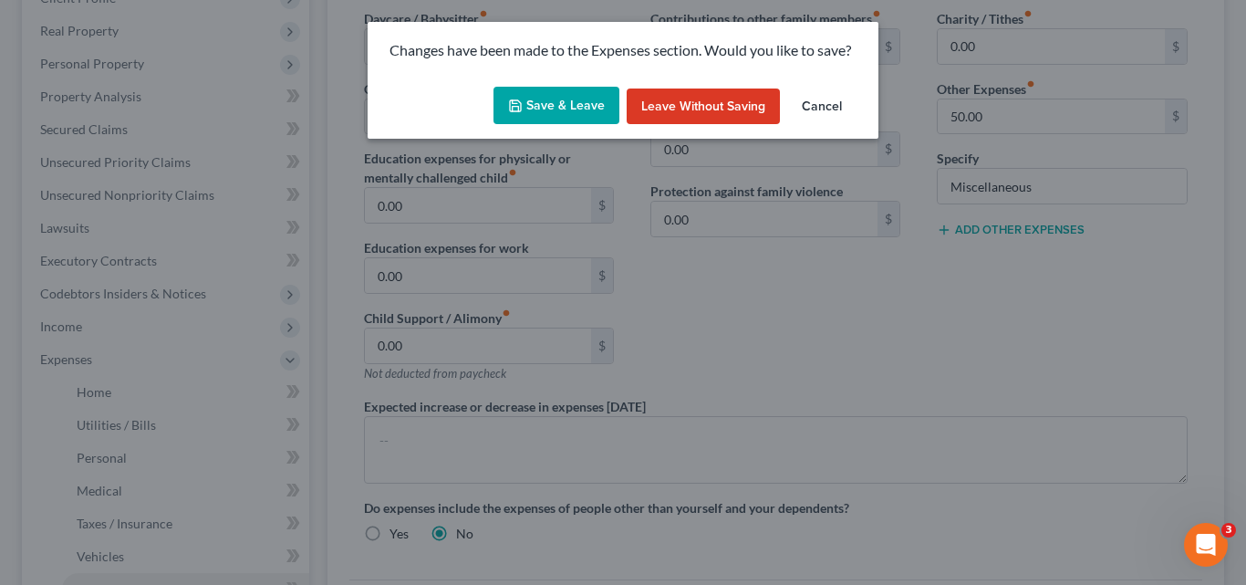
click at [572, 114] on button "Save & Leave" at bounding box center [557, 106] width 126 height 38
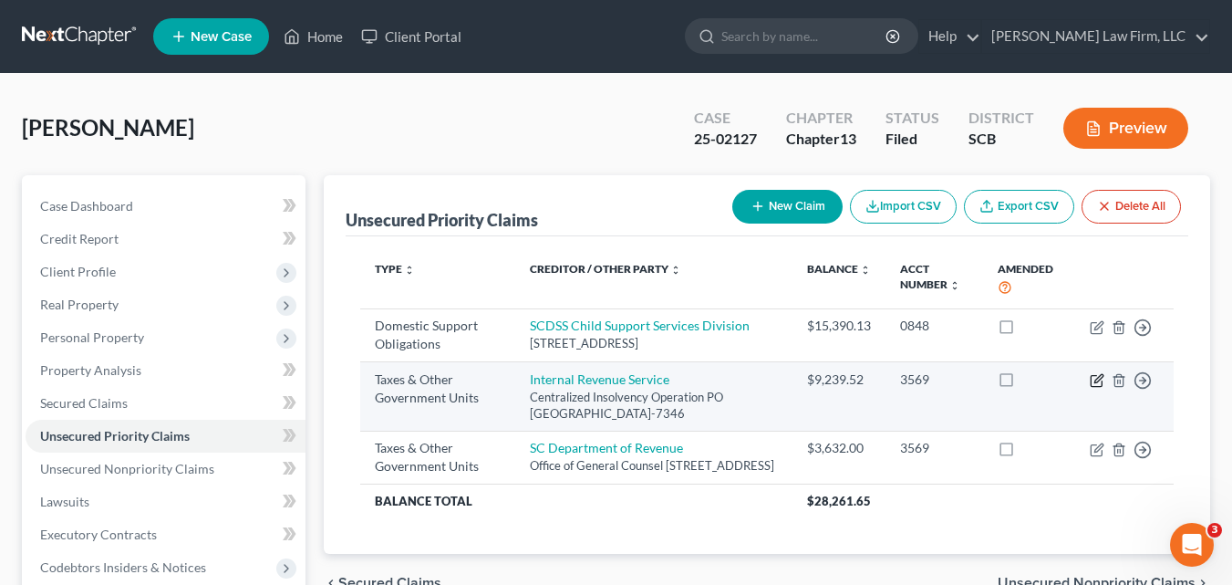
click at [1097, 380] on icon "button" at bounding box center [1099, 378] width 8 height 8
select select "0"
select select "39"
select select "0"
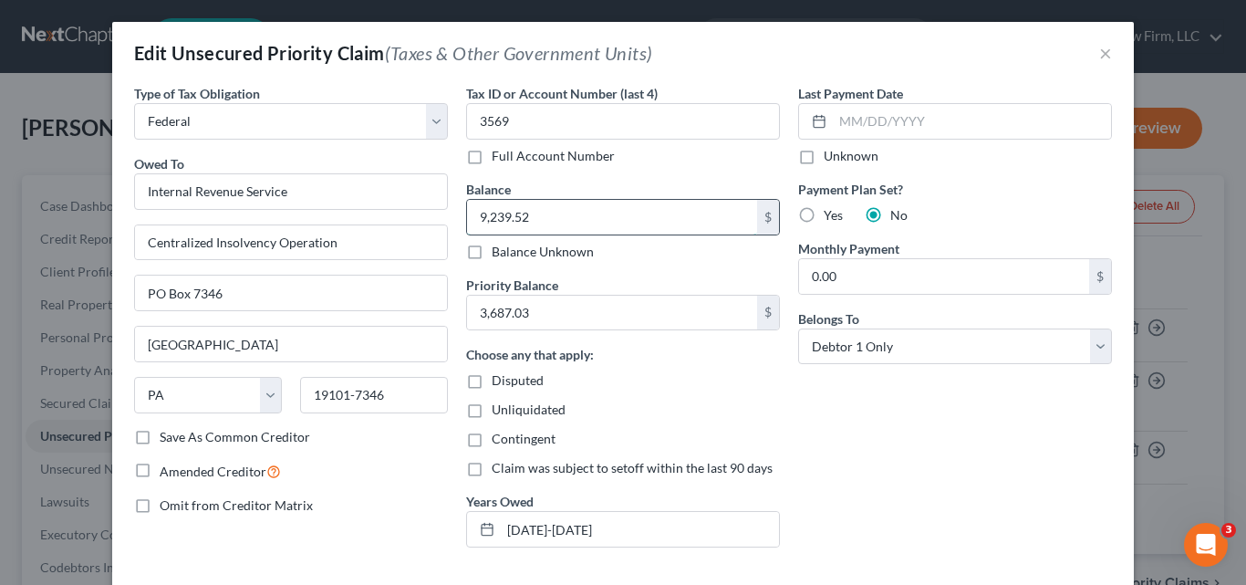
click at [567, 222] on input "9,239.52" at bounding box center [612, 217] width 290 height 35
type input "26,305.04"
type input "15,600.98"
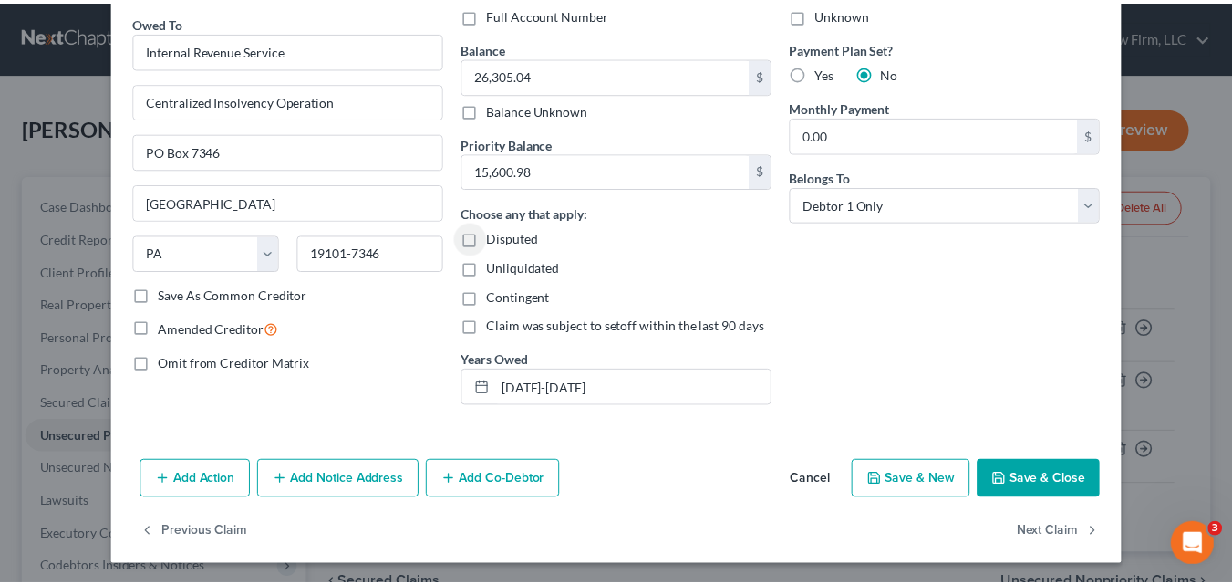
scroll to position [144, 0]
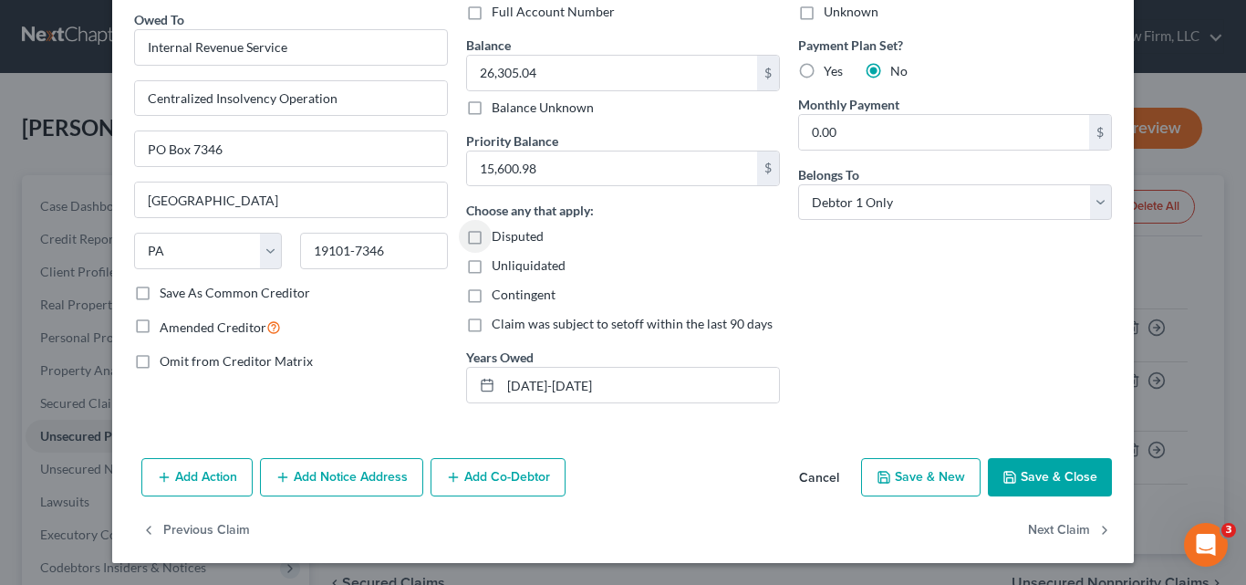
click at [1071, 477] on button "Save & Close" at bounding box center [1050, 477] width 124 height 38
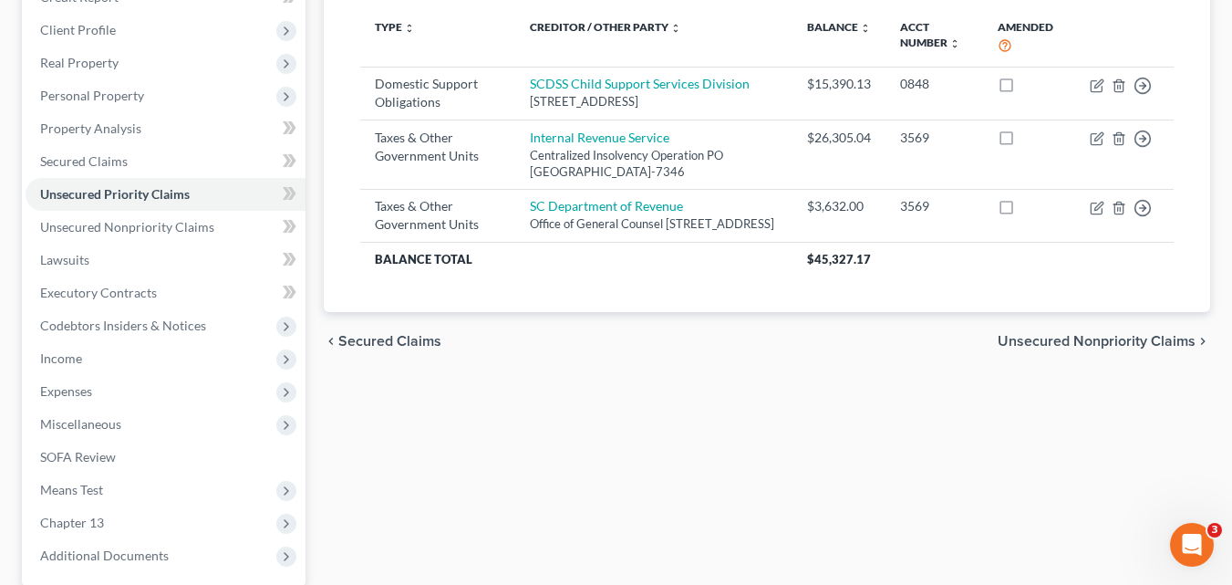
scroll to position [274, 0]
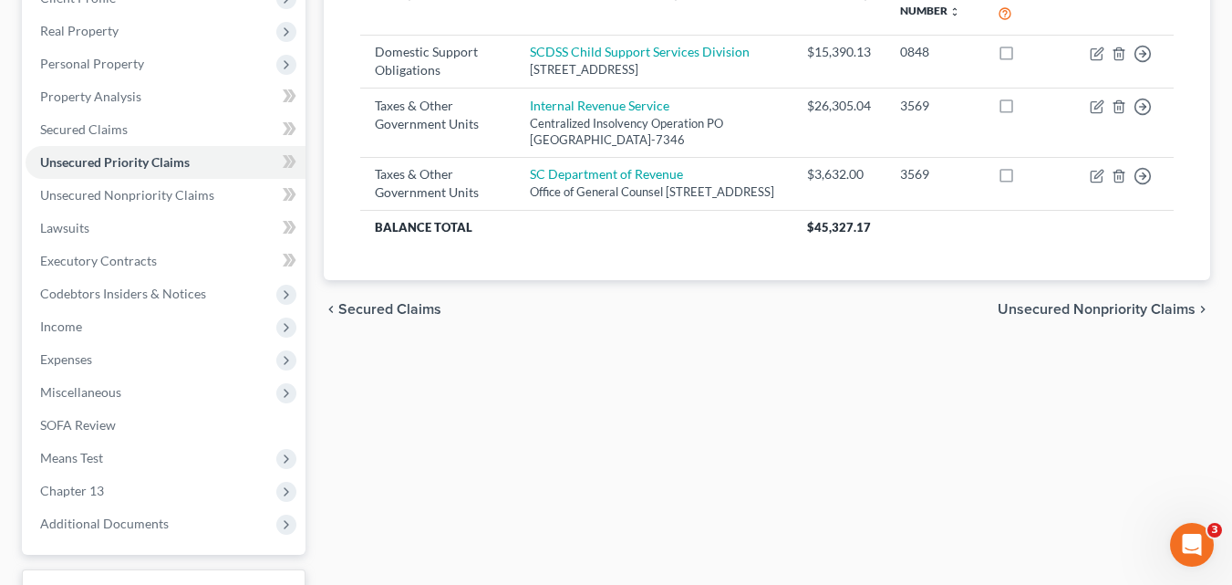
click at [1100, 317] on span "Unsecured Nonpriority Claims" at bounding box center [1097, 309] width 198 height 15
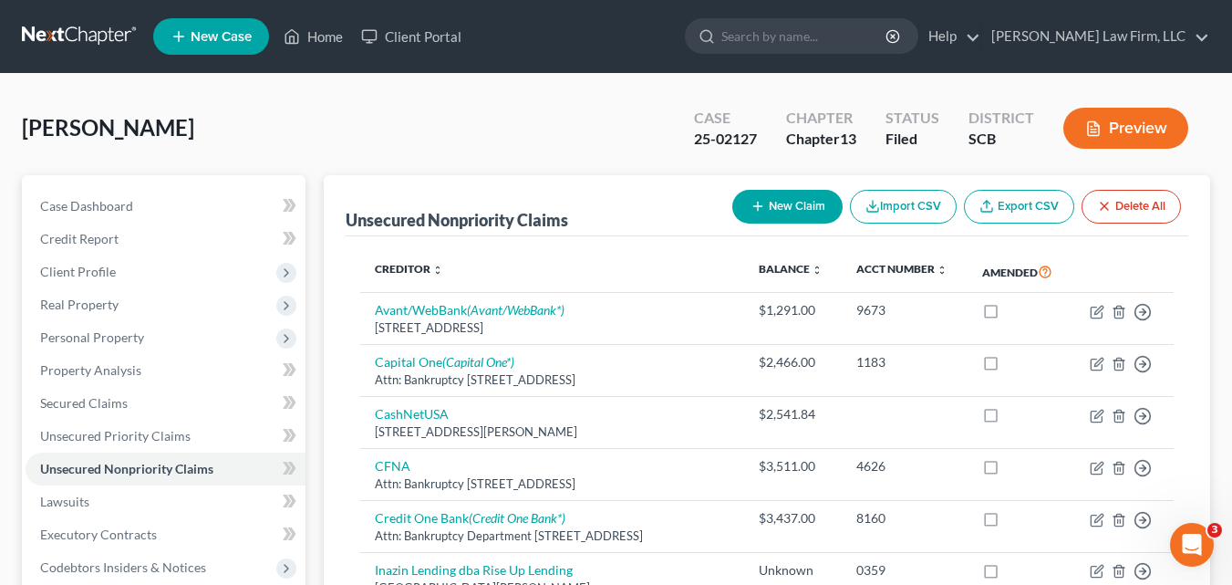
click at [1126, 132] on button "Preview" at bounding box center [1126, 128] width 125 height 41
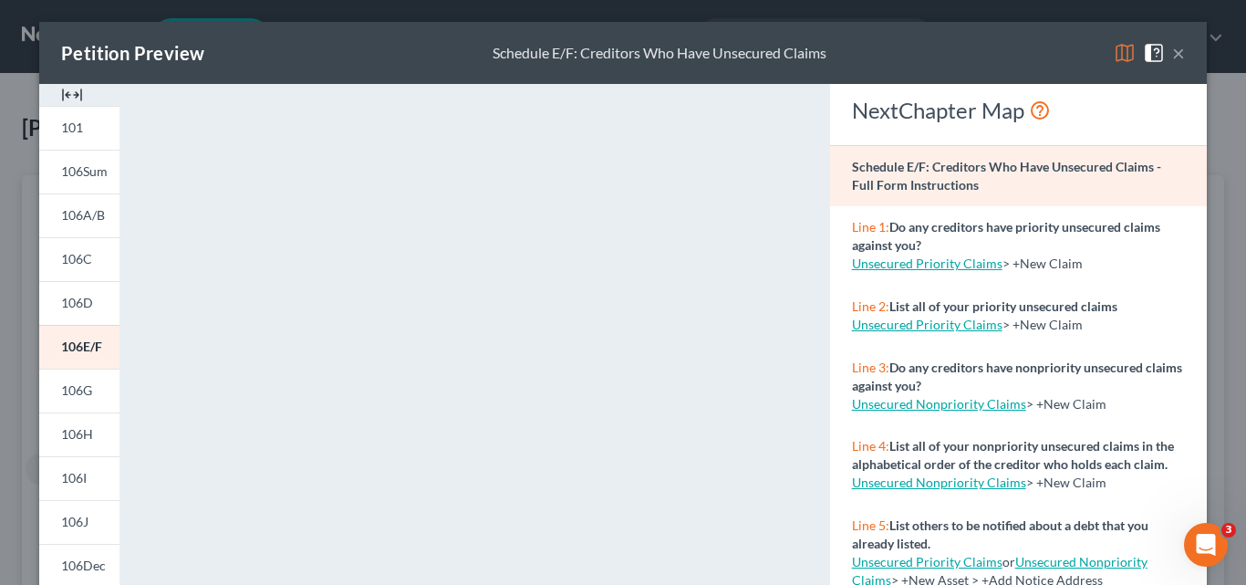
click at [1114, 50] on img at bounding box center [1125, 53] width 22 height 22
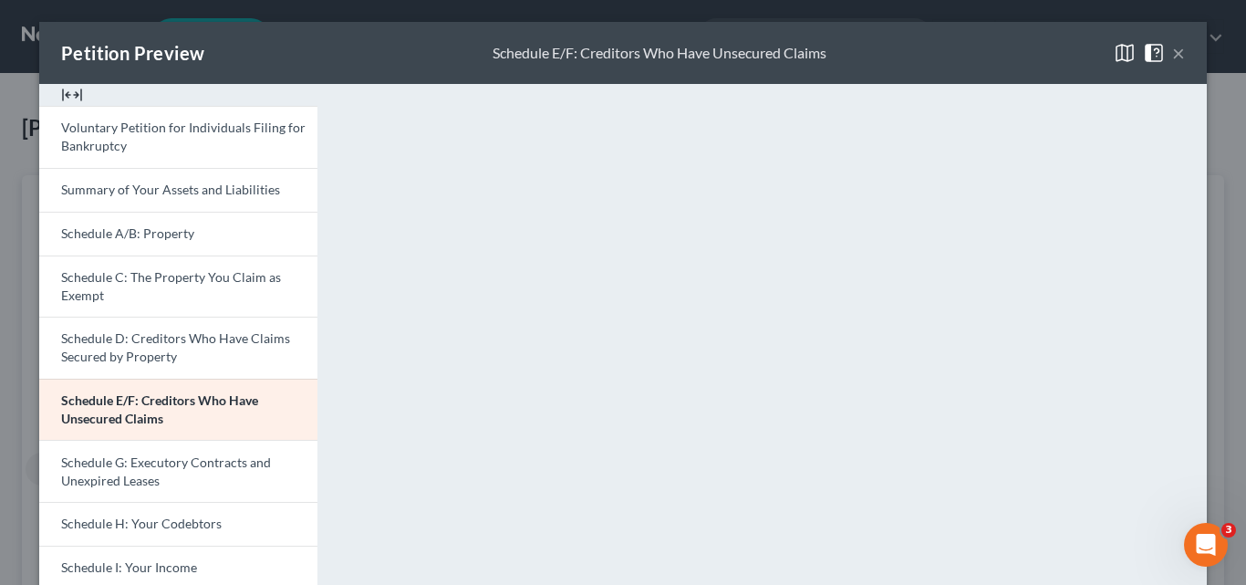
click at [1175, 57] on button "×" at bounding box center [1178, 53] width 13 height 22
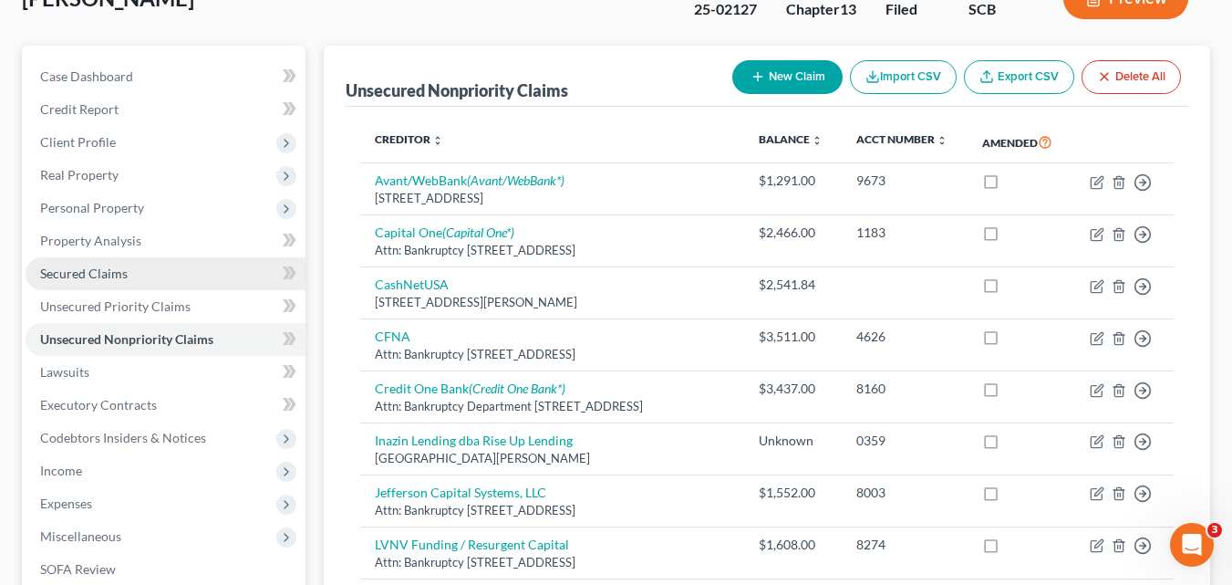
scroll to position [456, 0]
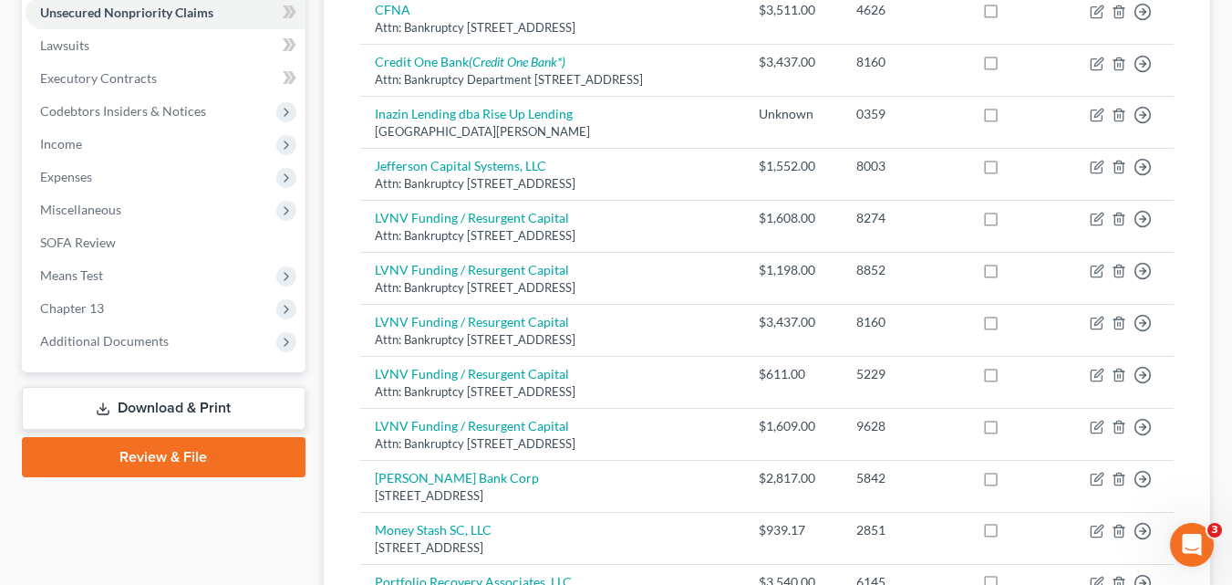
click at [201, 411] on link "Download & Print" at bounding box center [164, 408] width 284 height 43
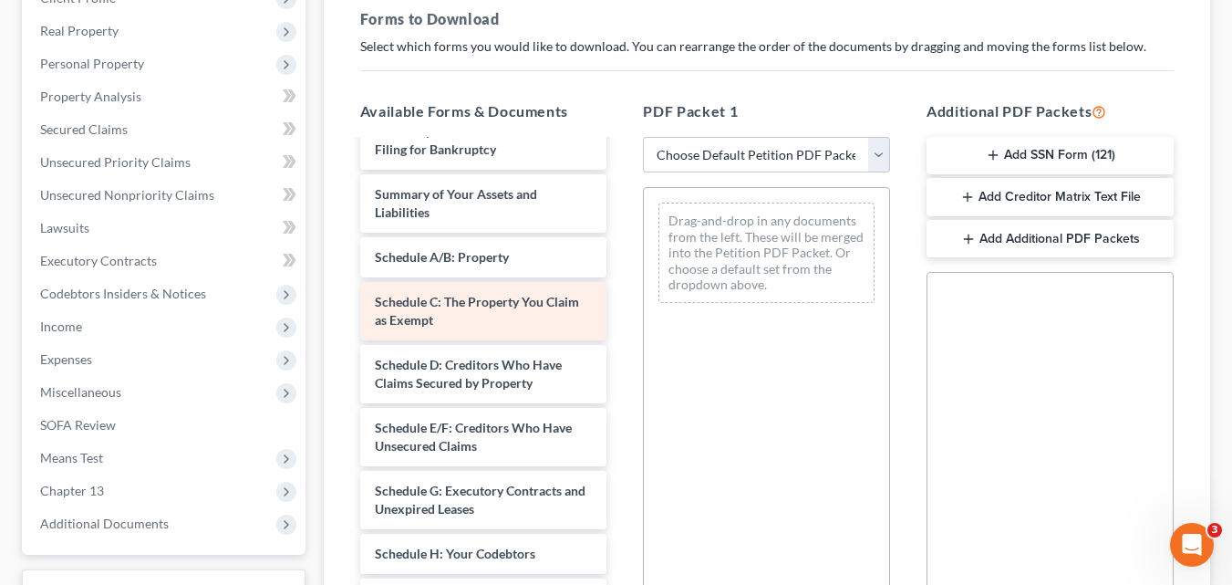
scroll to position [274, 0]
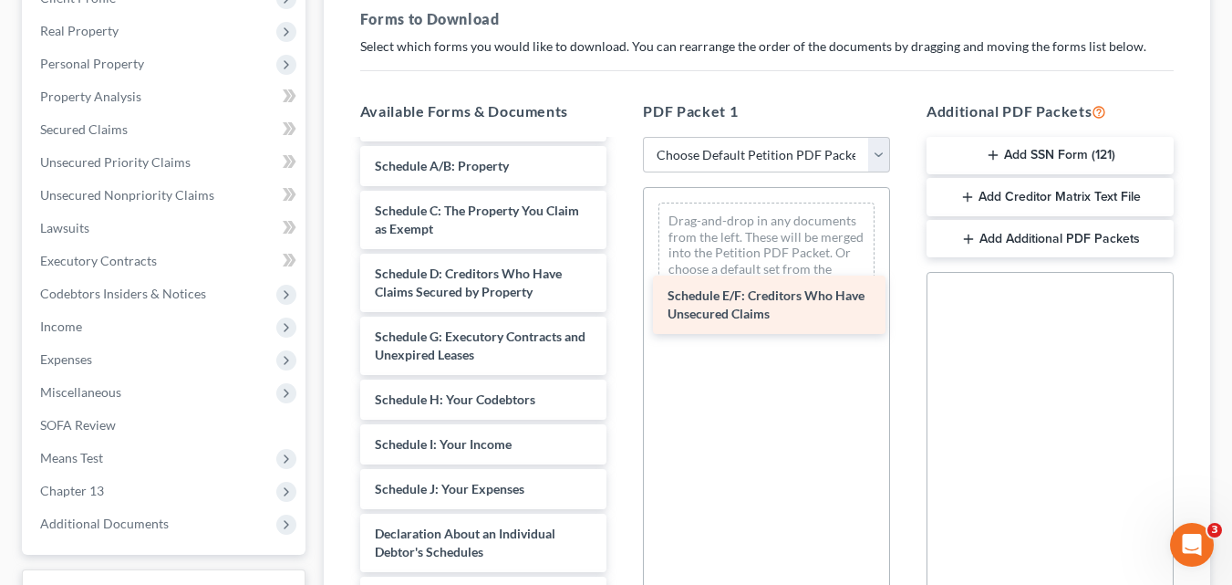
drag, startPoint x: 505, startPoint y: 342, endPoint x: 798, endPoint y: 301, distance: 295.7
click at [622, 301] on div "Schedule E/F: Creditors Who Have Unsecured Claims SS-pdf Election re Electronic…" at bounding box center [484, 390] width 276 height 1045
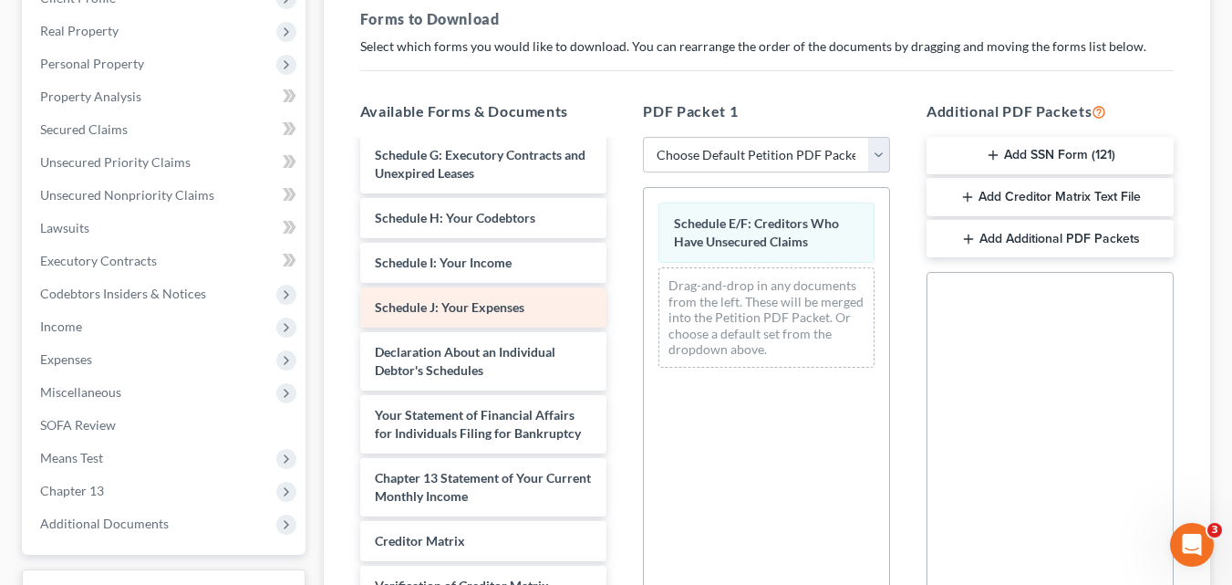
scroll to position [456, 0]
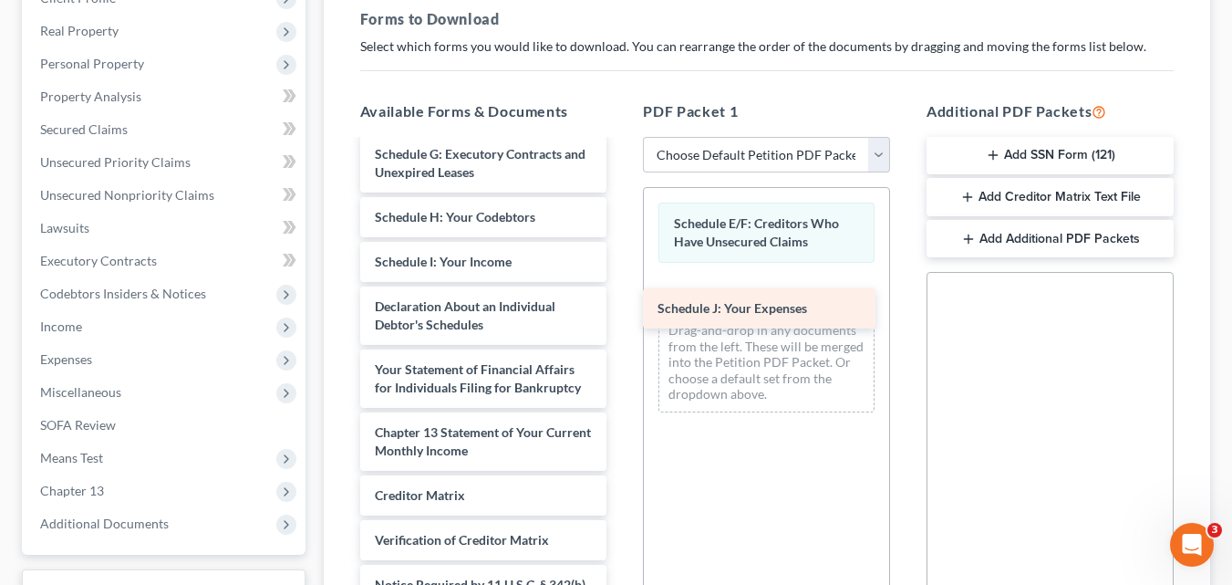
drag, startPoint x: 466, startPoint y: 307, endPoint x: 749, endPoint y: 309, distance: 282.8
click at [622, 309] on div "Schedule J: Your Expenses SS-pdf Election re Electronic Notice-pdf Certificate …" at bounding box center [484, 185] width 276 height 1001
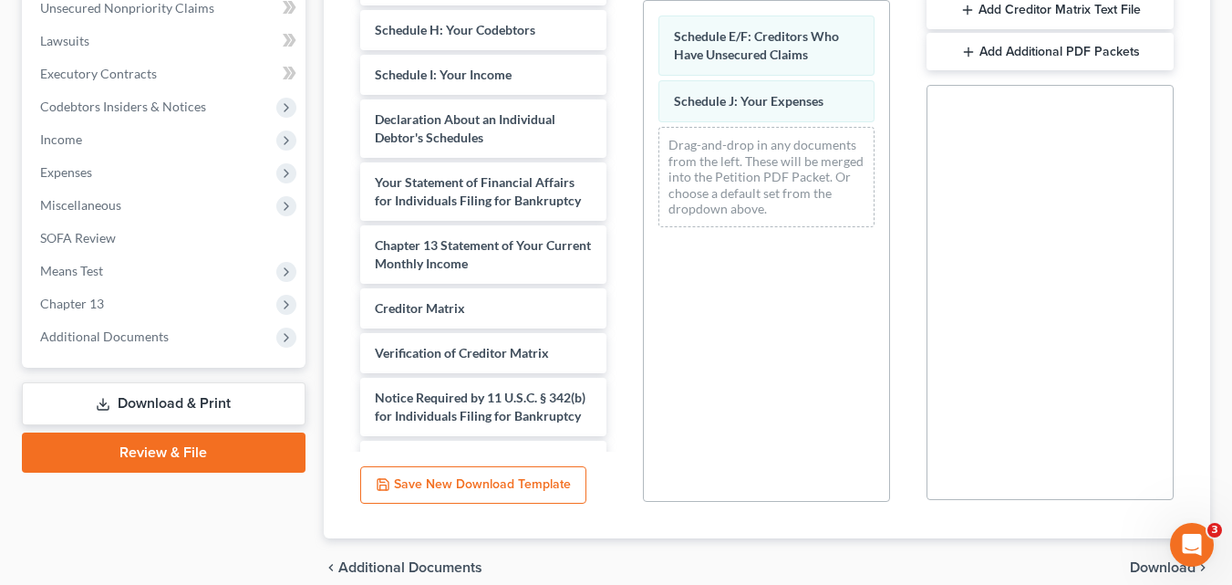
scroll to position [542, 0]
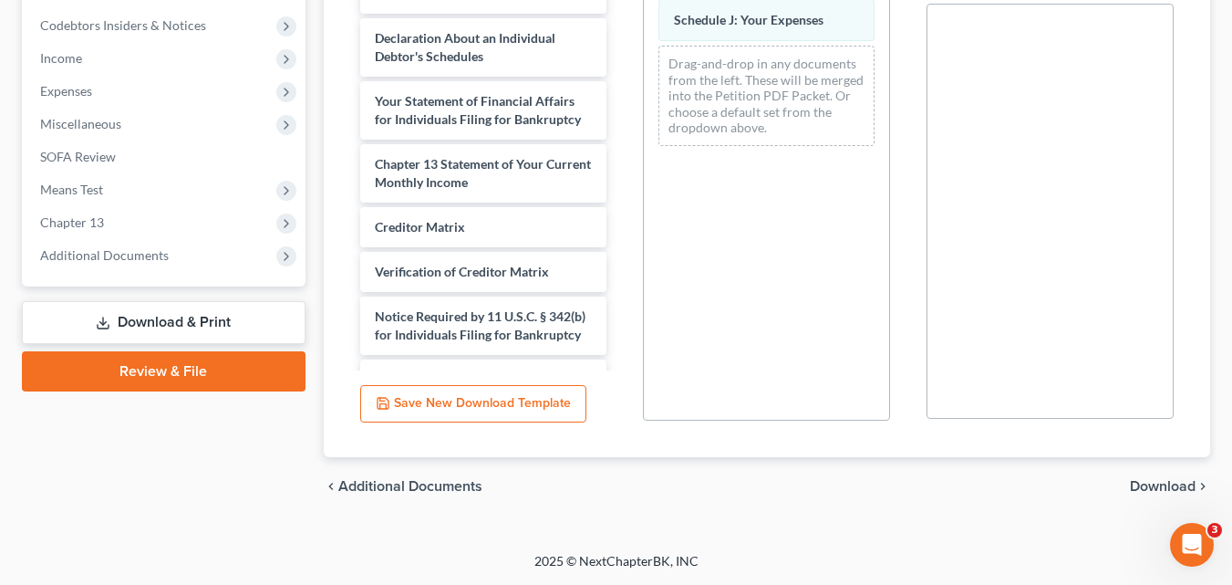
click at [1156, 488] on span "Download" at bounding box center [1163, 486] width 66 height 15
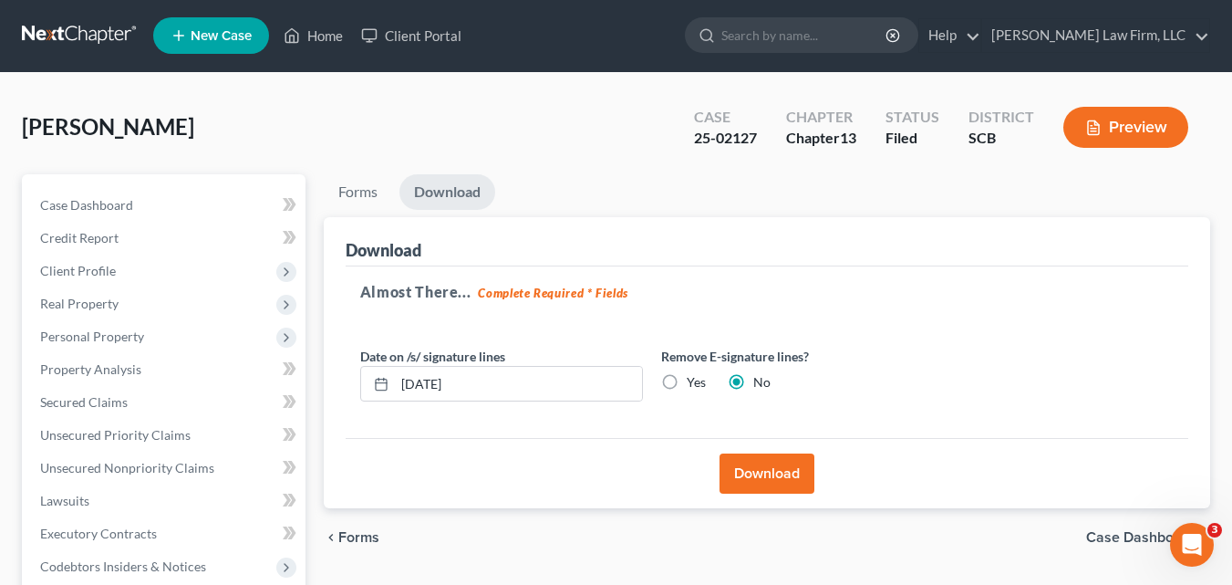
scroll to position [0, 0]
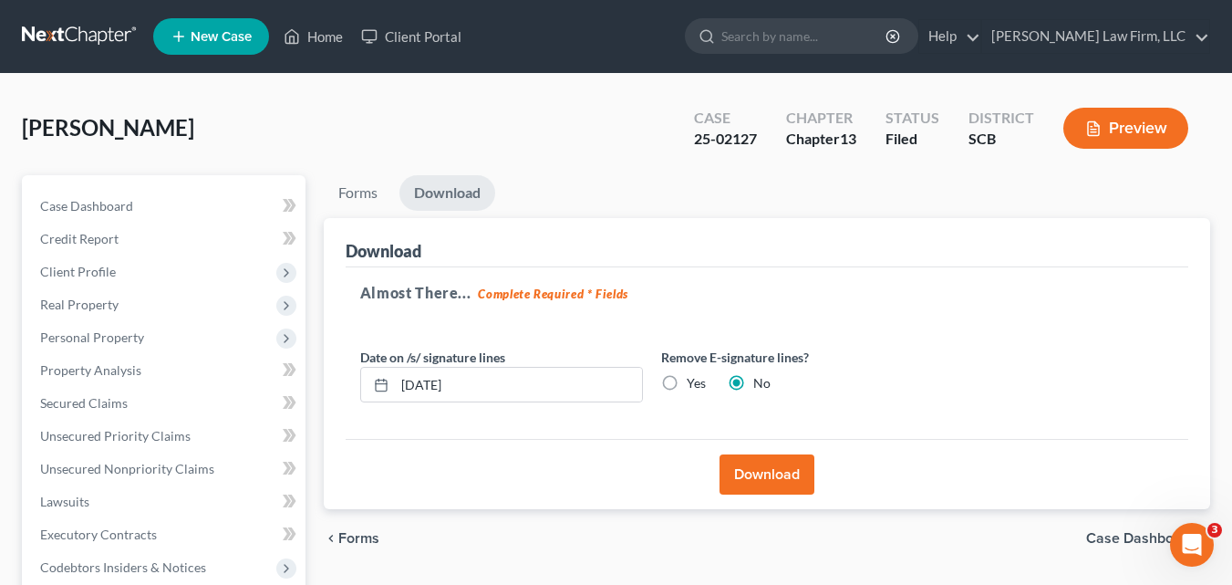
click at [765, 473] on button "Download" at bounding box center [767, 474] width 95 height 40
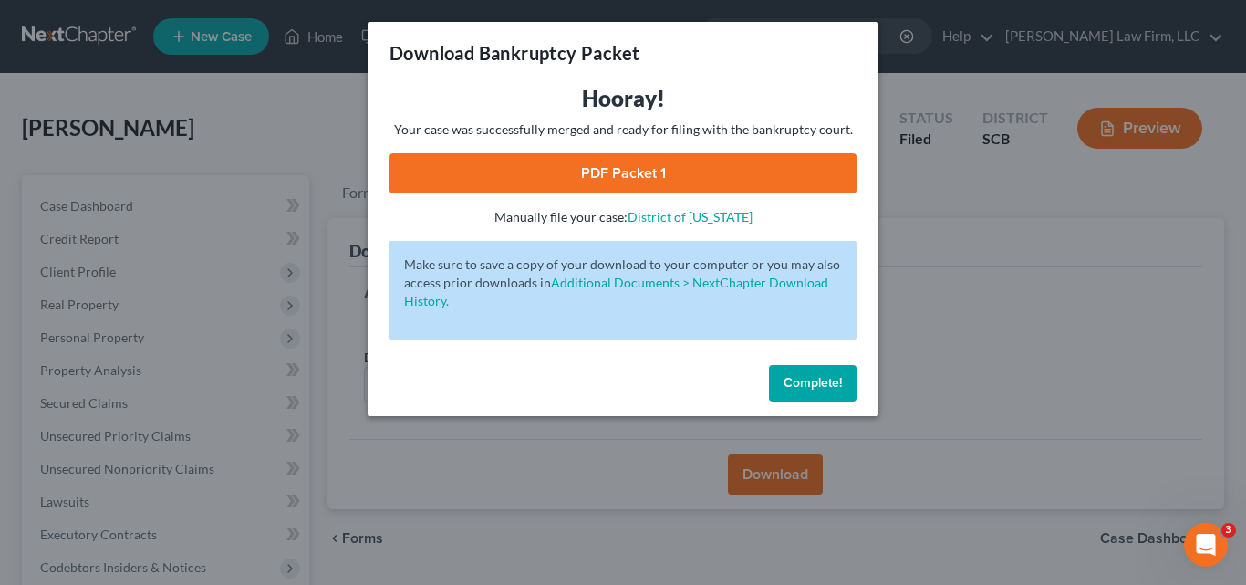
click at [659, 180] on link "PDF Packet 1" at bounding box center [623, 173] width 467 height 40
click at [830, 384] on span "Complete!" at bounding box center [813, 383] width 58 height 16
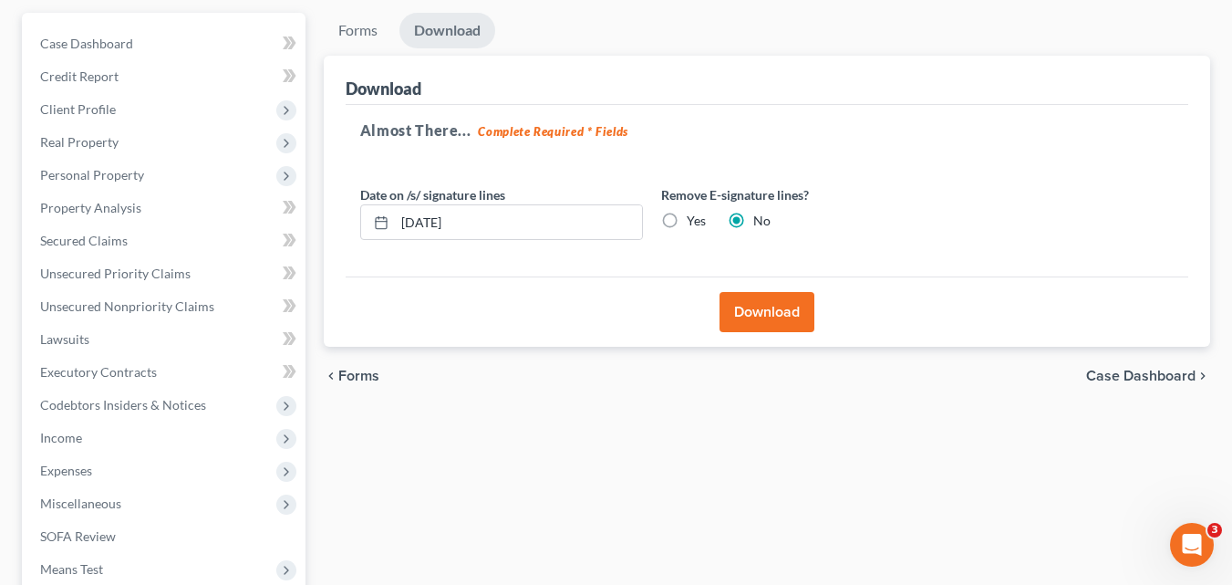
scroll to position [418, 0]
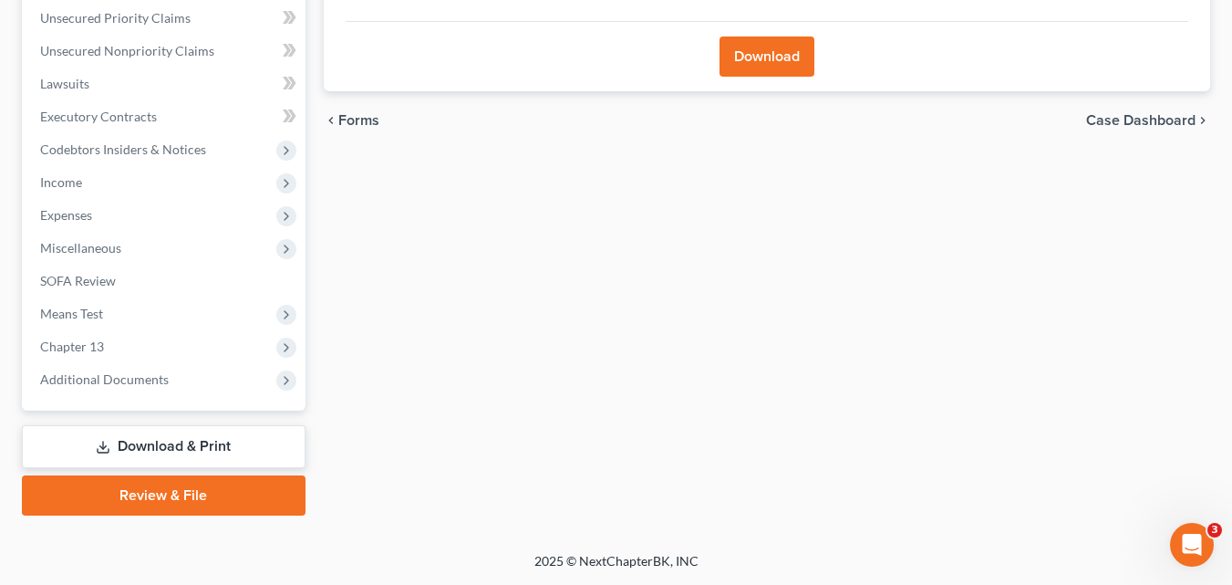
click at [184, 449] on link "Download & Print" at bounding box center [164, 446] width 284 height 43
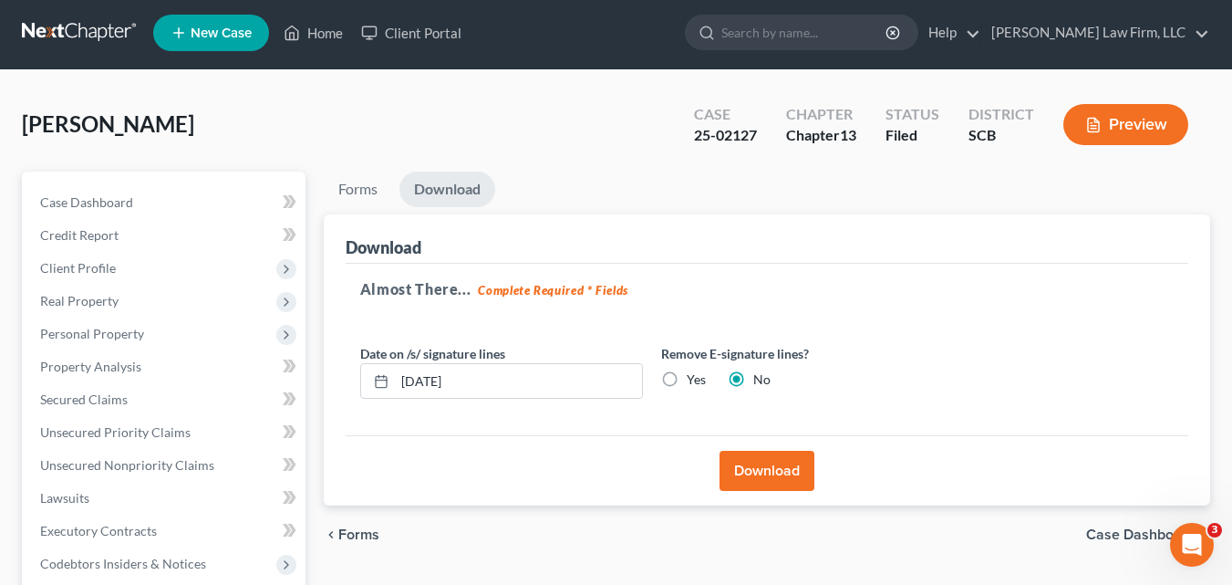
scroll to position [0, 0]
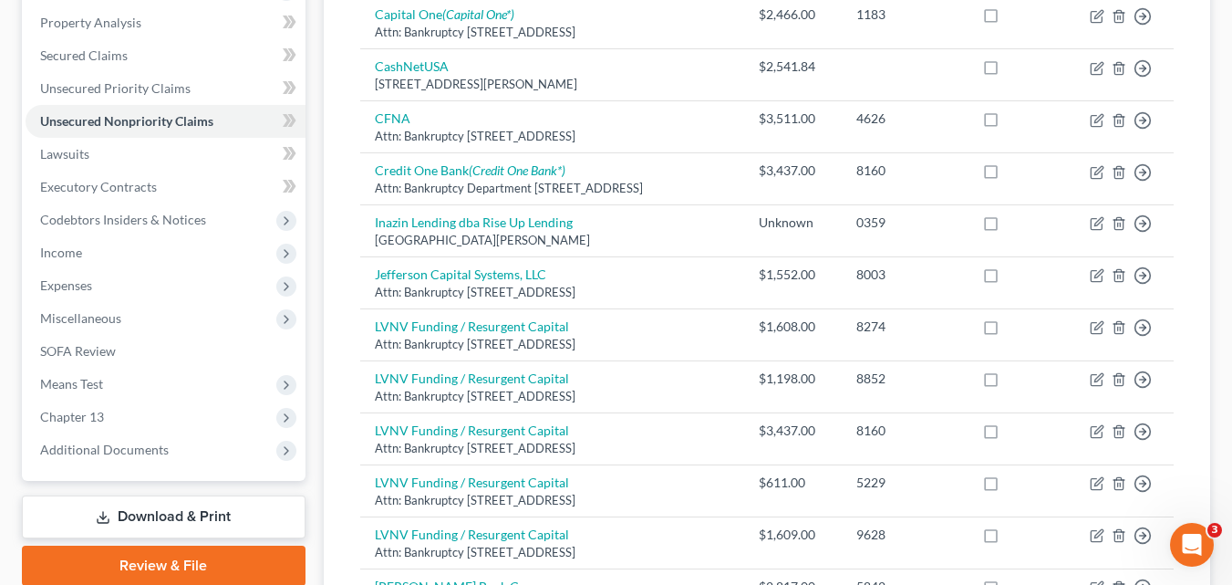
scroll to position [365, 0]
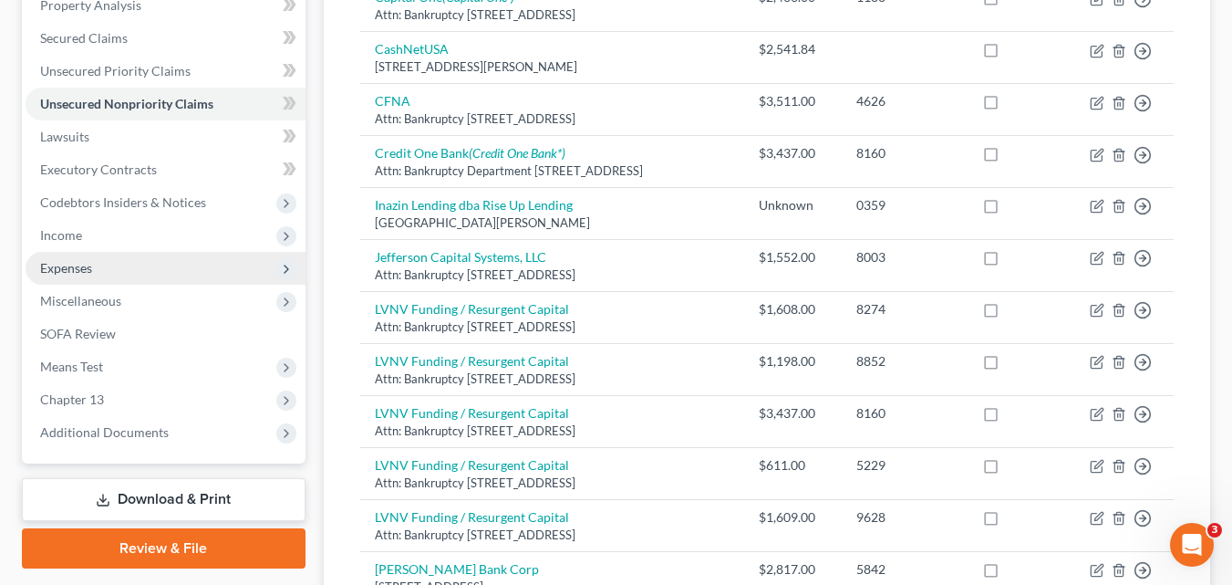
click at [122, 269] on span "Expenses" at bounding box center [166, 268] width 280 height 33
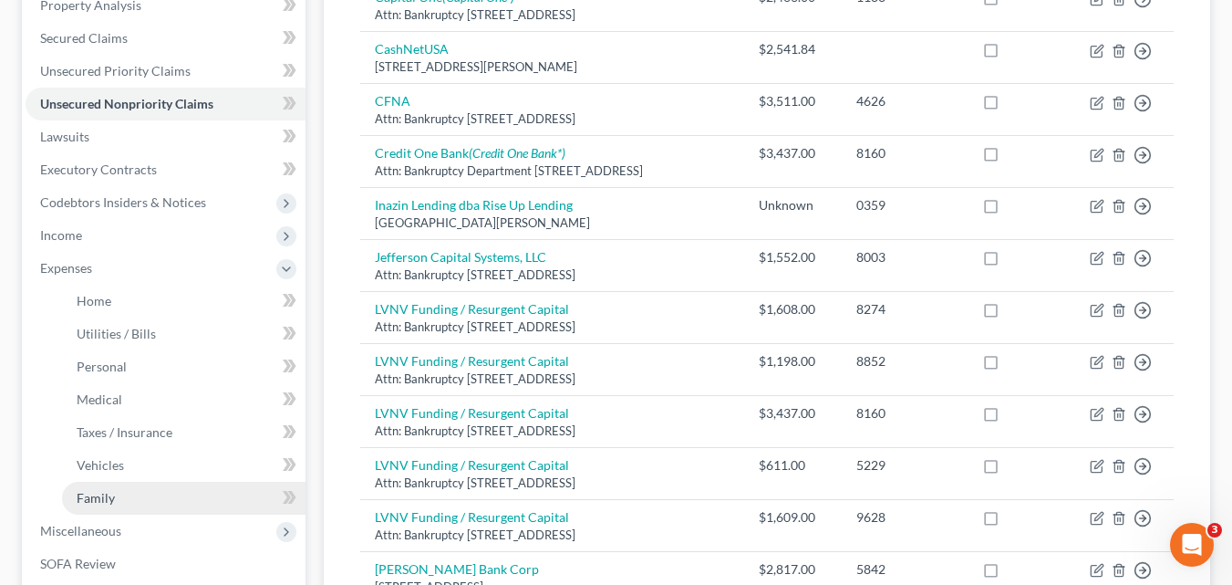
click at [126, 494] on link "Family" at bounding box center [184, 498] width 244 height 33
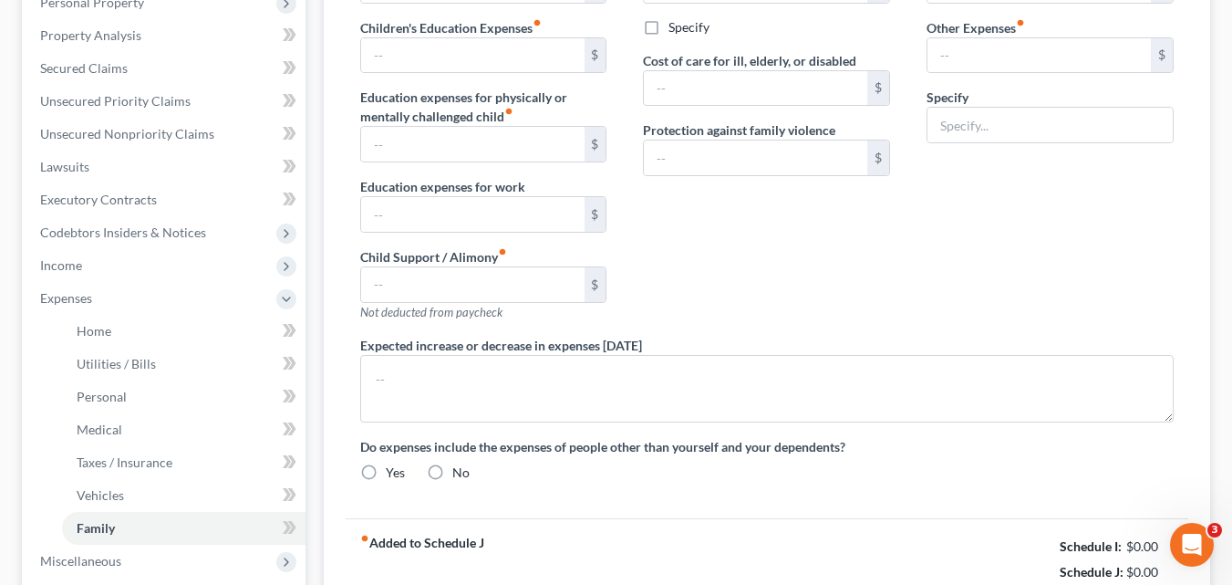
type input "0.00"
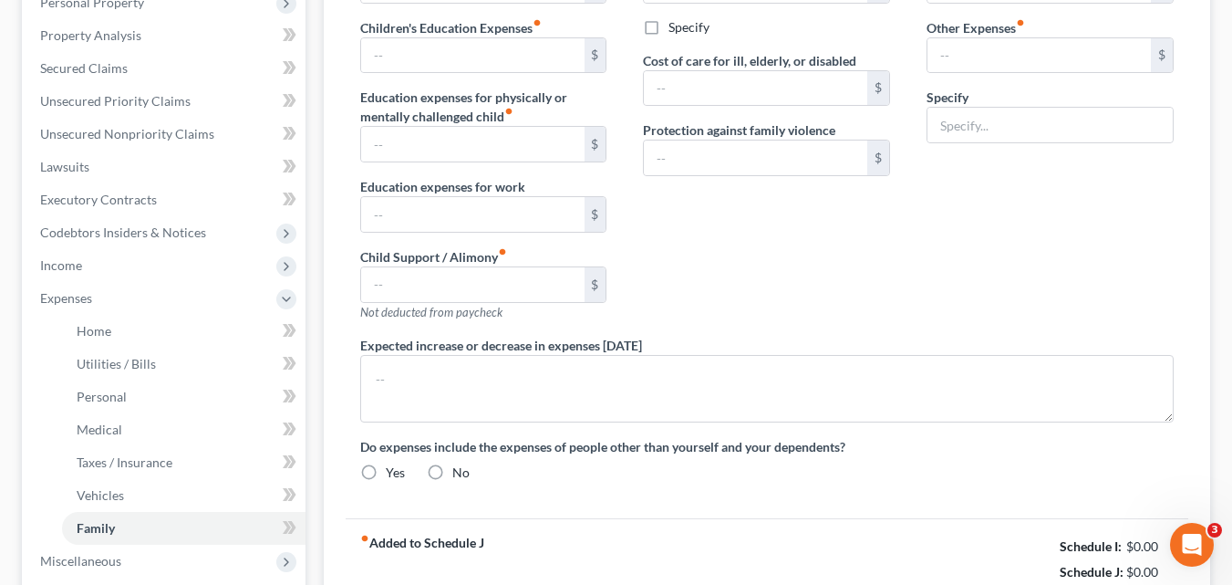
type input "0.00"
type input "50.00"
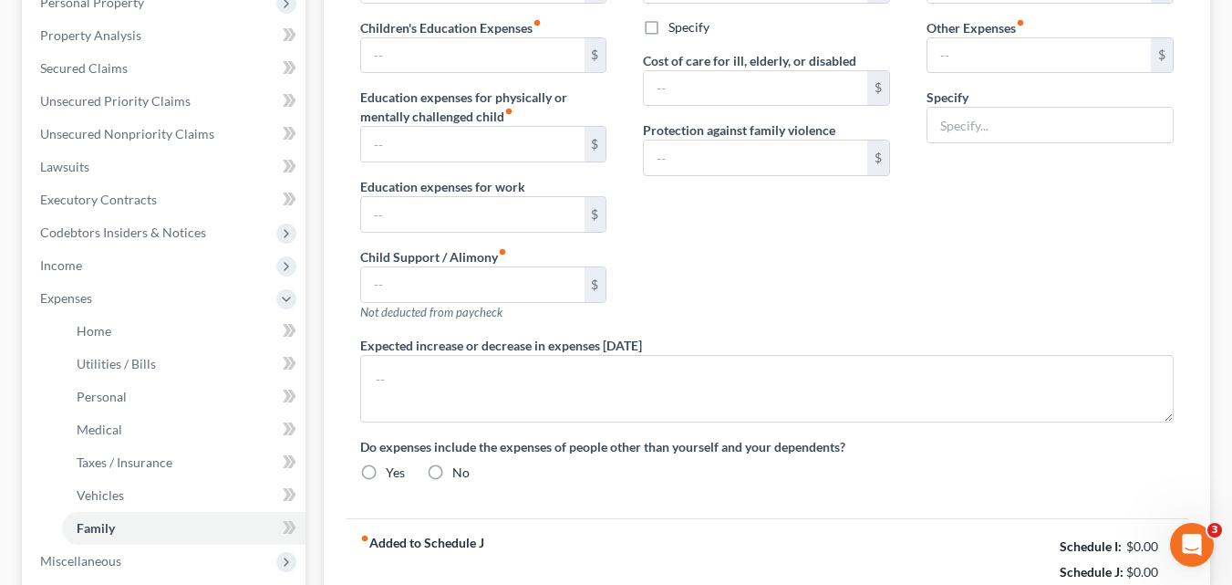
type input "Miscellaneous"
radio input "true"
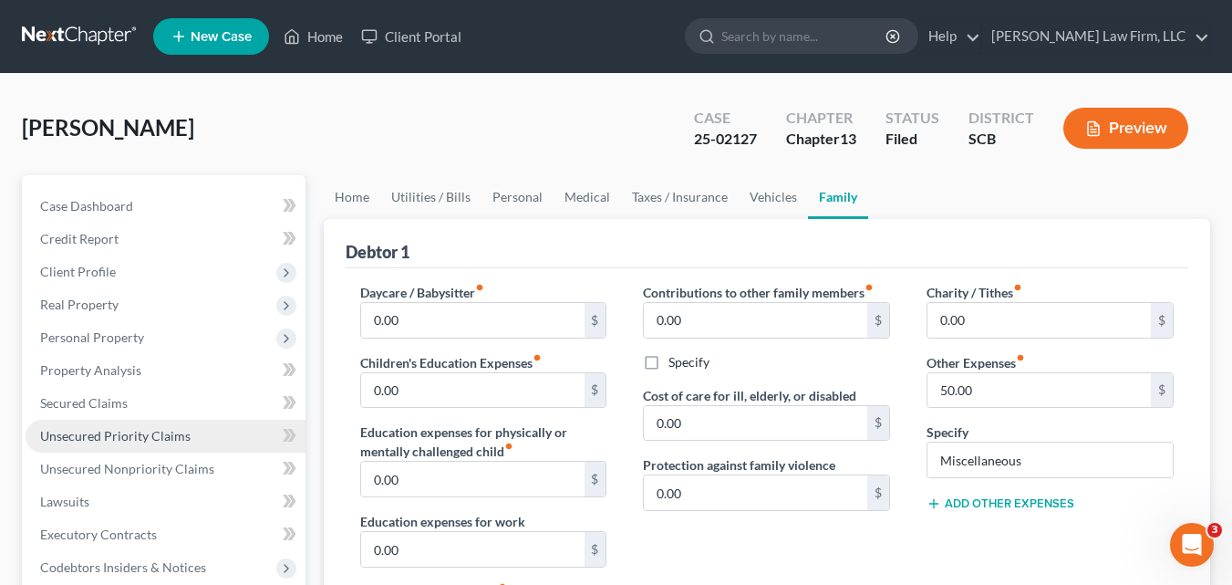
click at [93, 430] on span "Unsecured Priority Claims" at bounding box center [115, 436] width 151 height 16
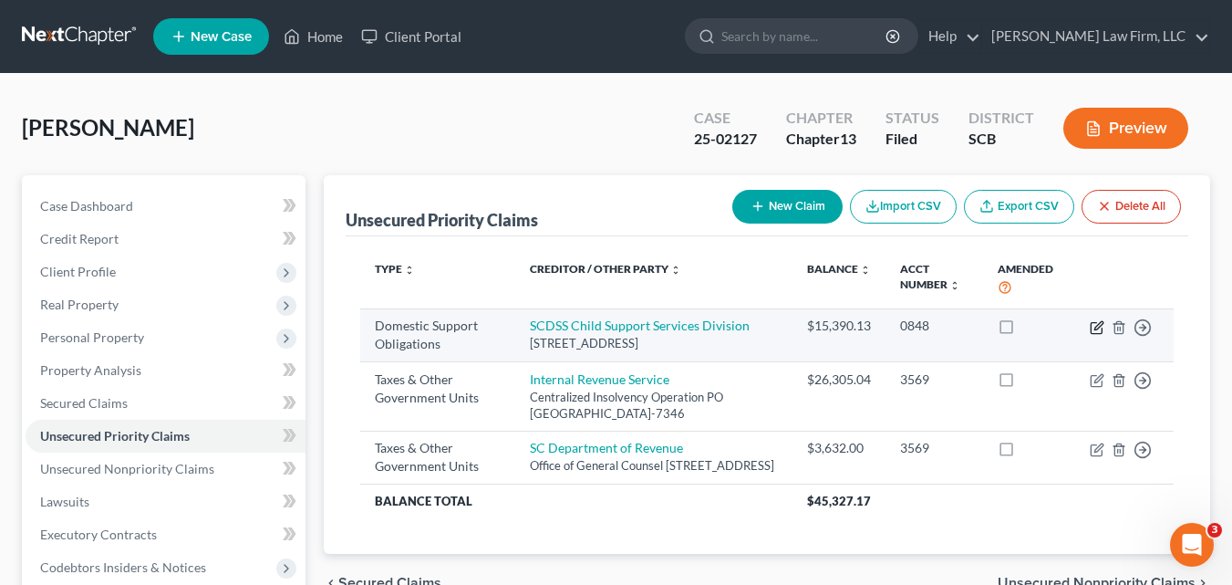
click at [1098, 329] on icon "button" at bounding box center [1097, 327] width 15 height 15
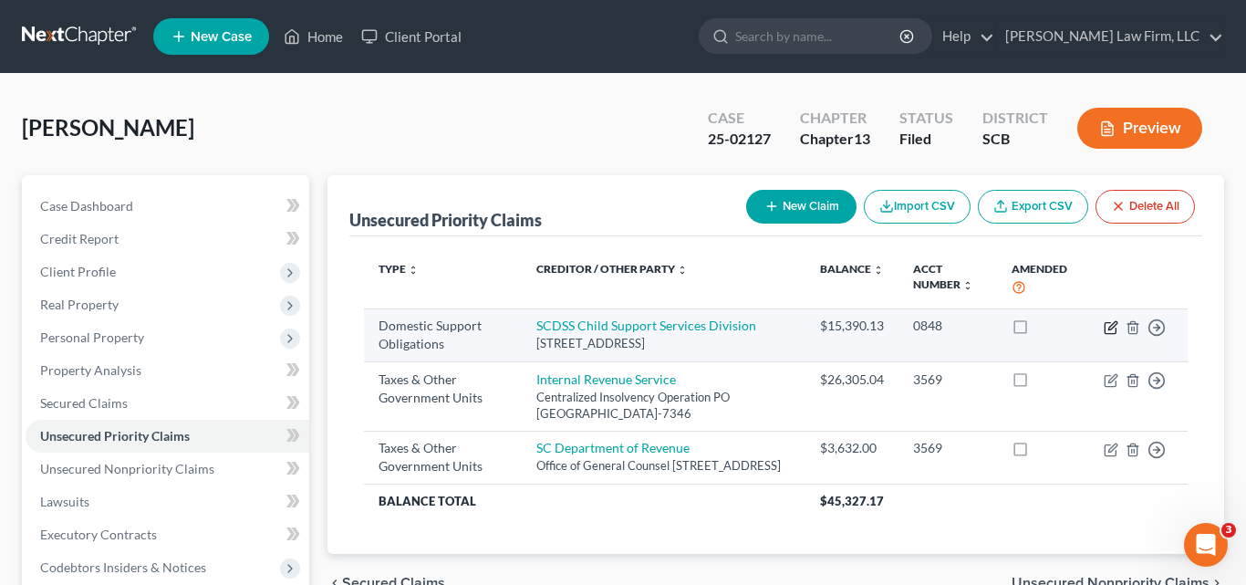
select select "42"
select select "0"
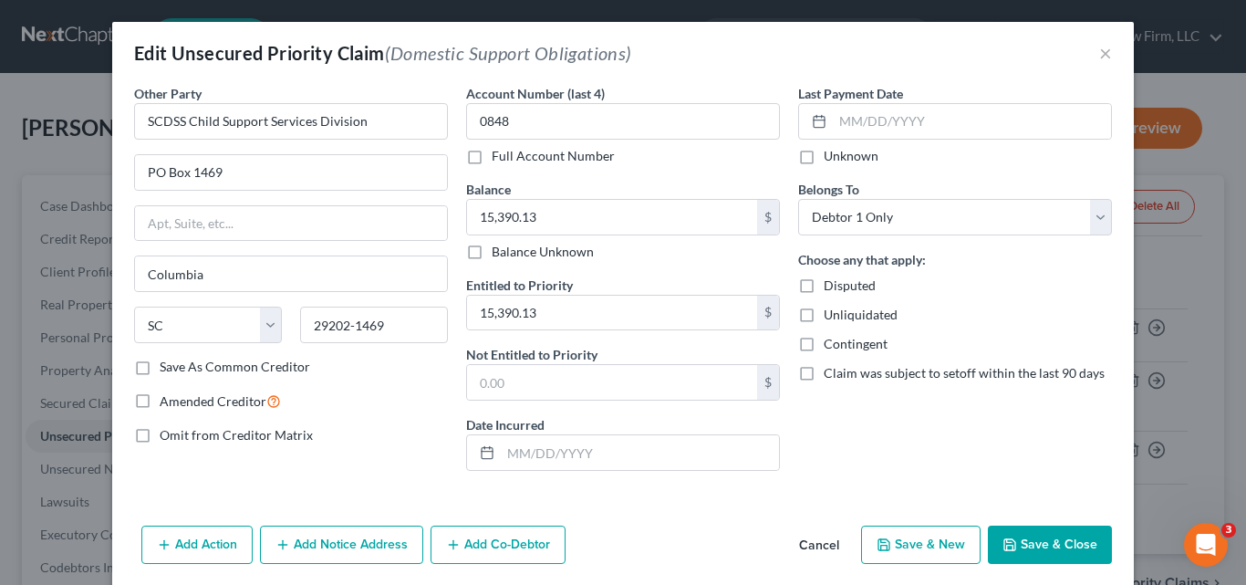
click at [1026, 552] on button "Save & Close" at bounding box center [1050, 544] width 124 height 38
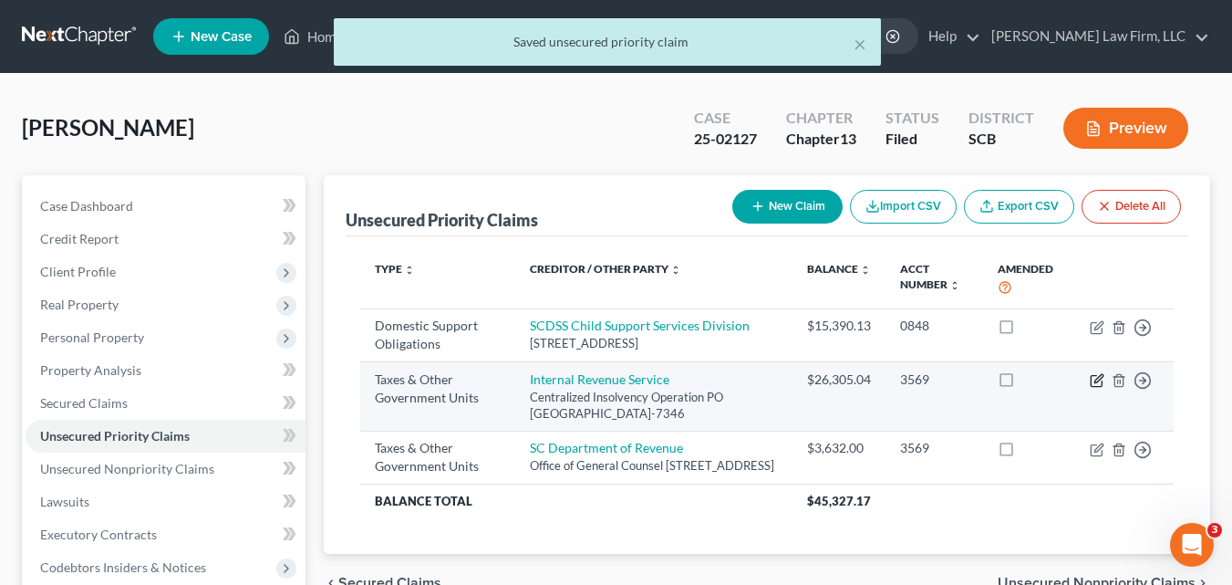
click at [1099, 381] on icon "button" at bounding box center [1099, 378] width 8 height 8
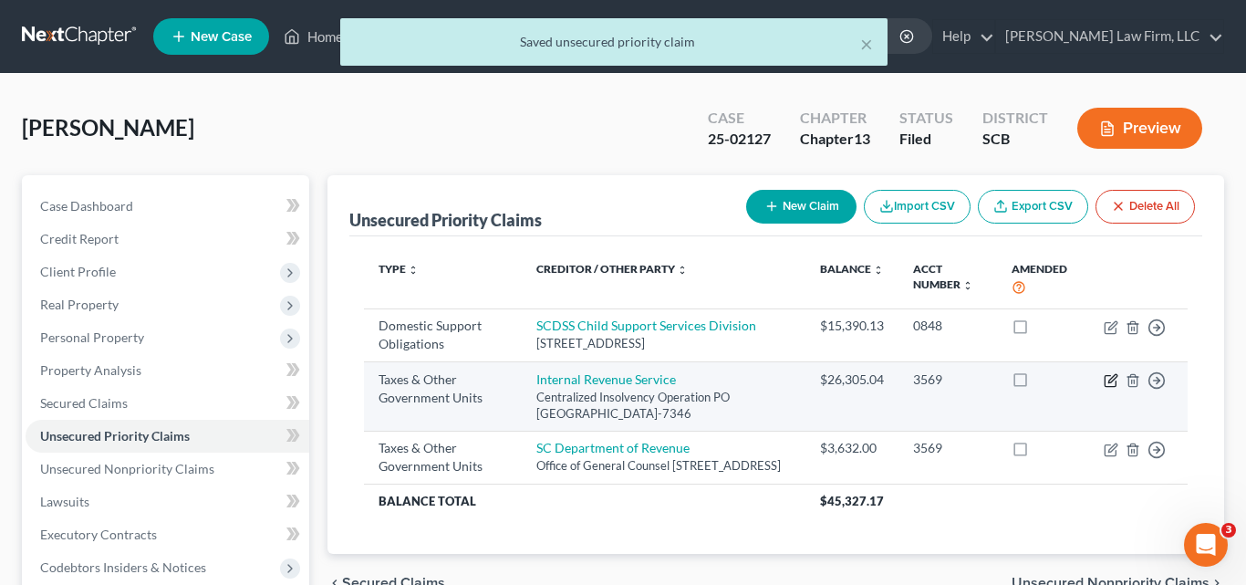
select select "0"
select select "39"
select select "0"
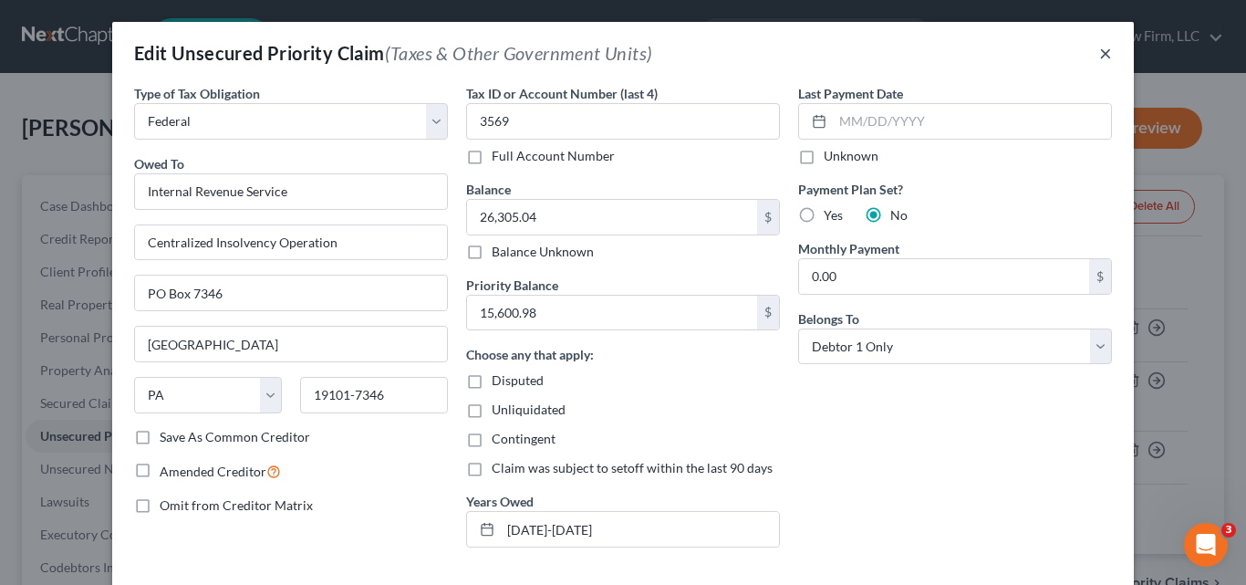
click at [1099, 53] on button "×" at bounding box center [1105, 53] width 13 height 22
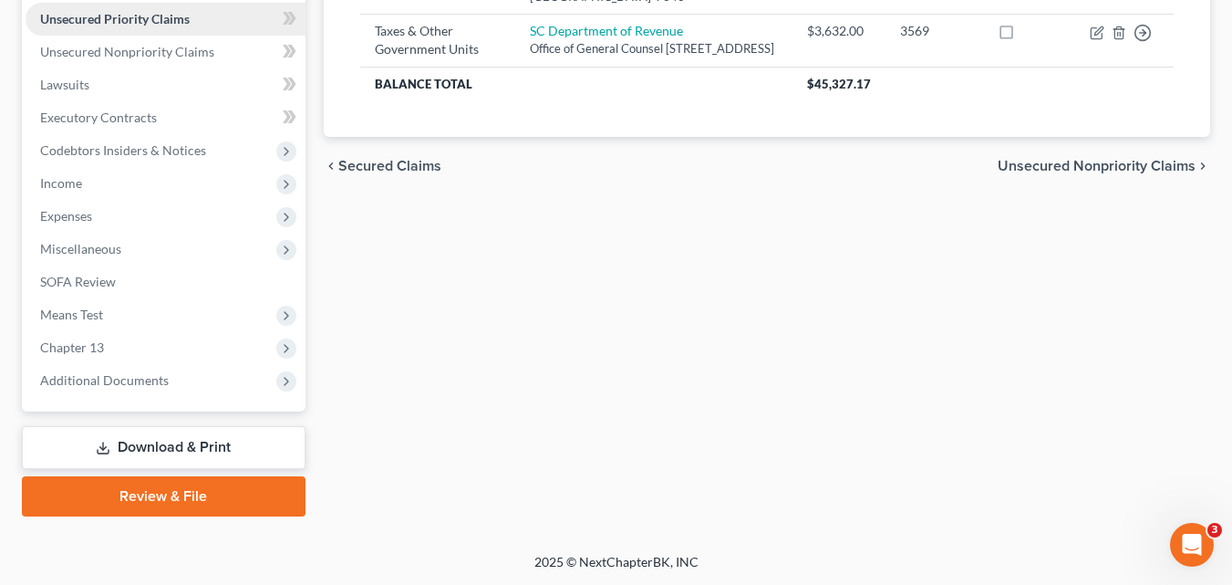
scroll to position [418, 0]
click at [151, 450] on link "Download & Print" at bounding box center [164, 446] width 284 height 43
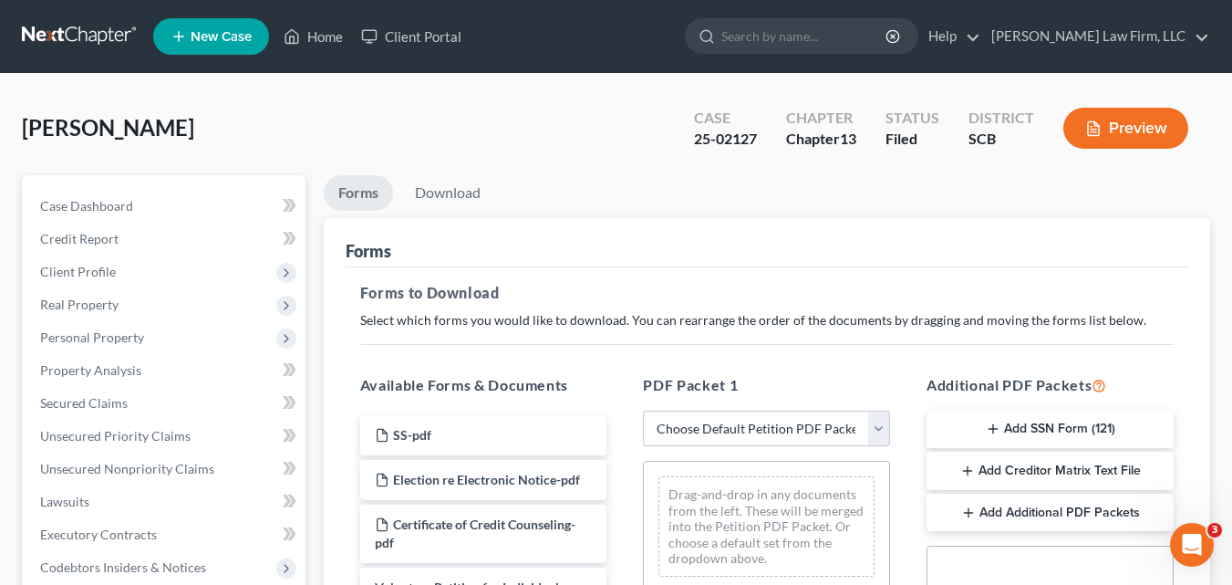
click at [878, 431] on select "Choose Default Petition PDF Packet Complete Bankruptcy Petition (all forms and …" at bounding box center [766, 429] width 247 height 36
select select "2"
click at [643, 411] on select "Choose Default Petition PDF Packet Complete Bankruptcy Petition (all forms and …" at bounding box center [766, 429] width 247 height 36
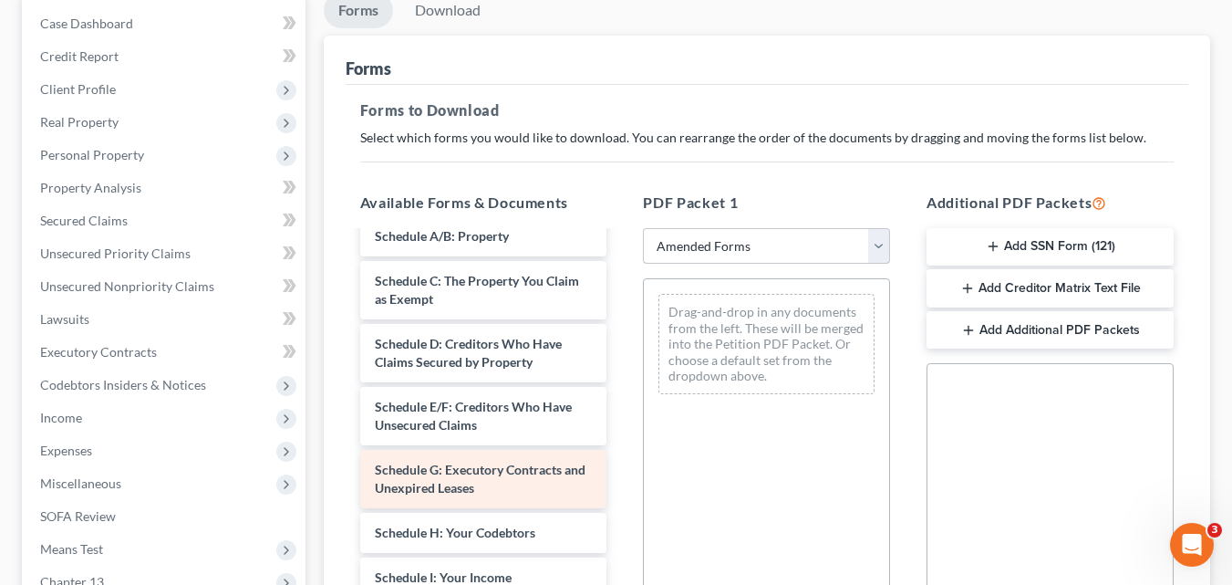
scroll to position [182, 0]
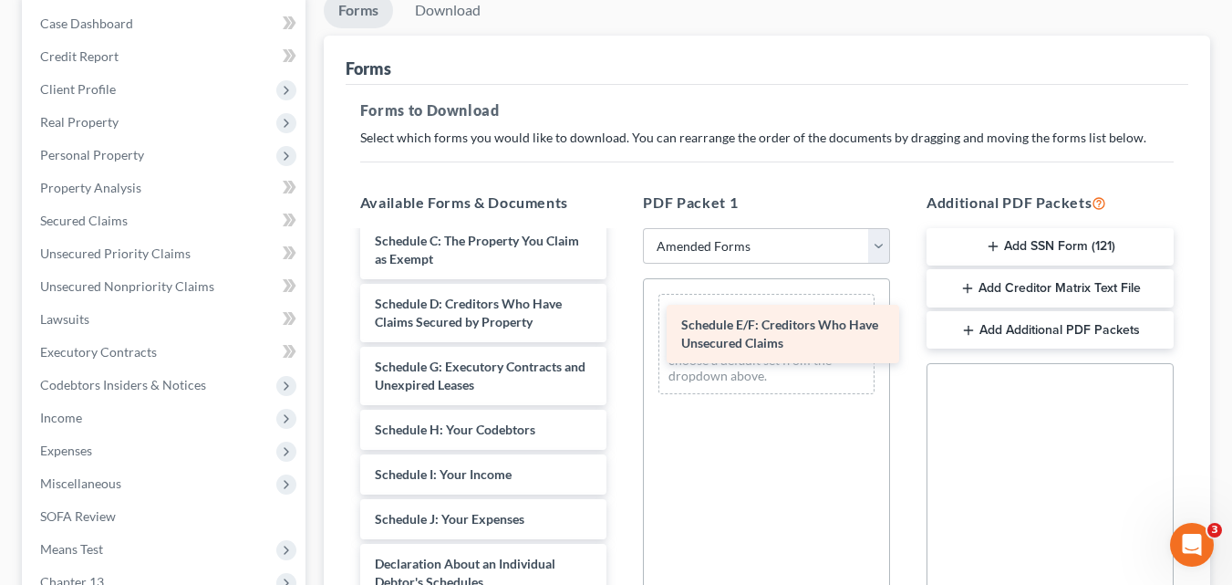
drag, startPoint x: 481, startPoint y: 369, endPoint x: 787, endPoint y: 327, distance: 309.4
click at [622, 327] on div "Schedule E/F: Creditors Who Have Unsecured Claims Voluntary Petition for Indivi…" at bounding box center [484, 496] width 276 height 893
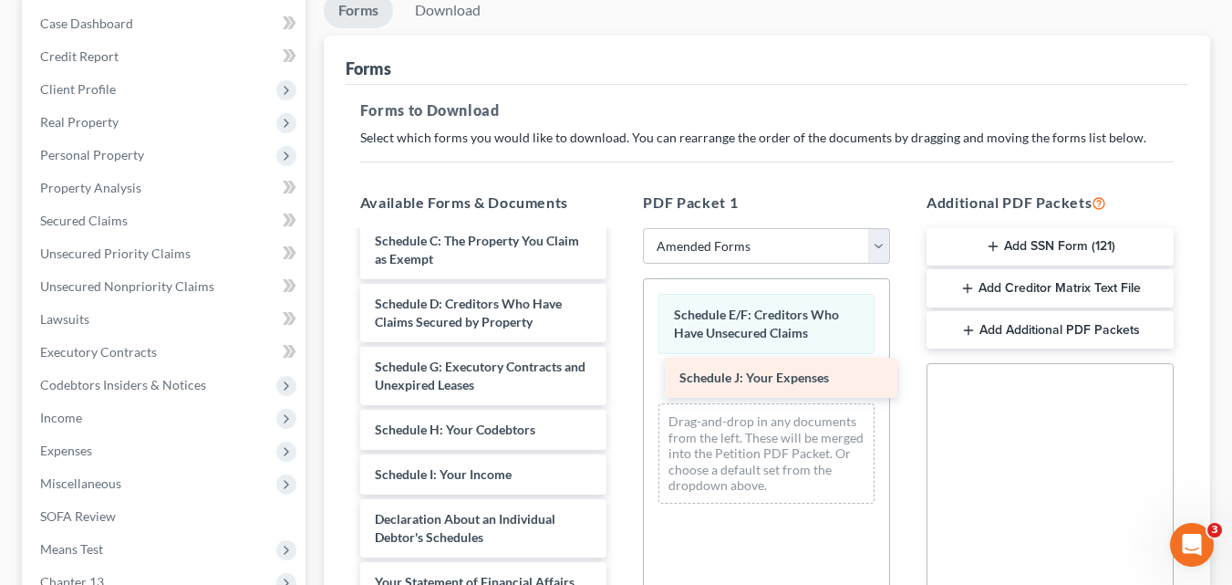
drag, startPoint x: 465, startPoint y: 525, endPoint x: 770, endPoint y: 384, distance: 335.9
click at [622, 384] on div "Schedule J: Your Expenses Voluntary Petition for Individuals Filing for Bankrup…" at bounding box center [484, 474] width 276 height 848
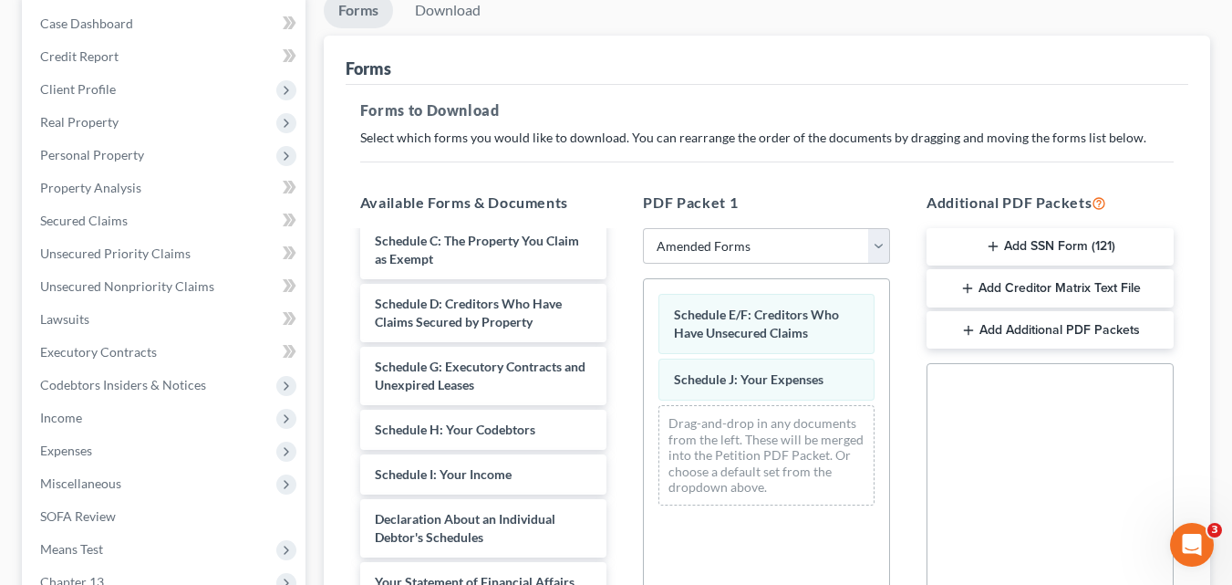
scroll to position [542, 0]
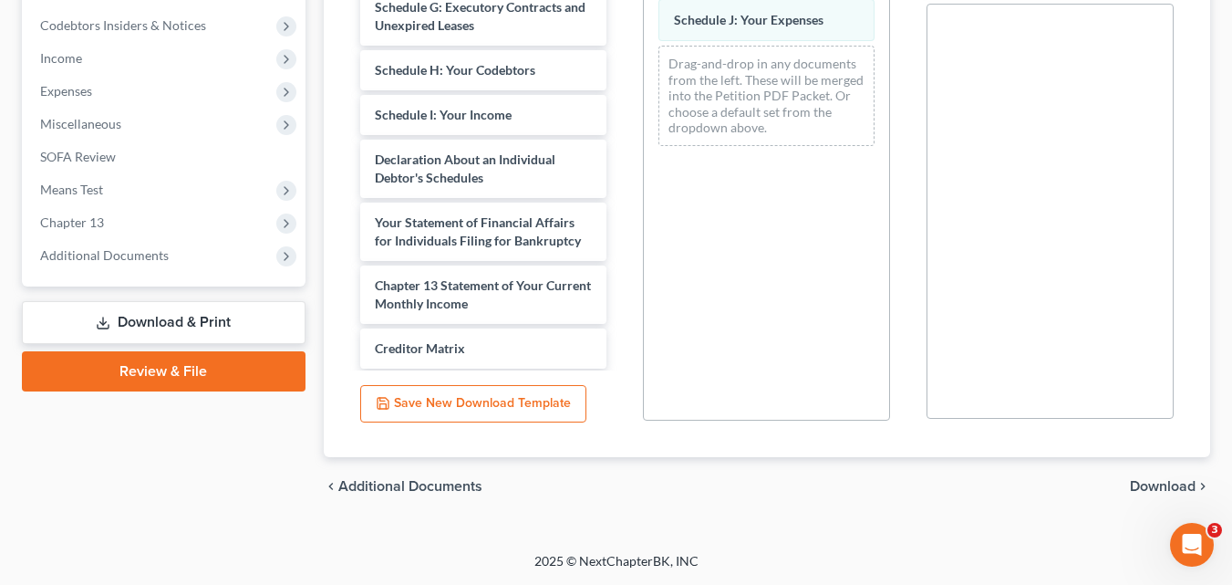
click at [1159, 486] on span "Download" at bounding box center [1163, 486] width 66 height 15
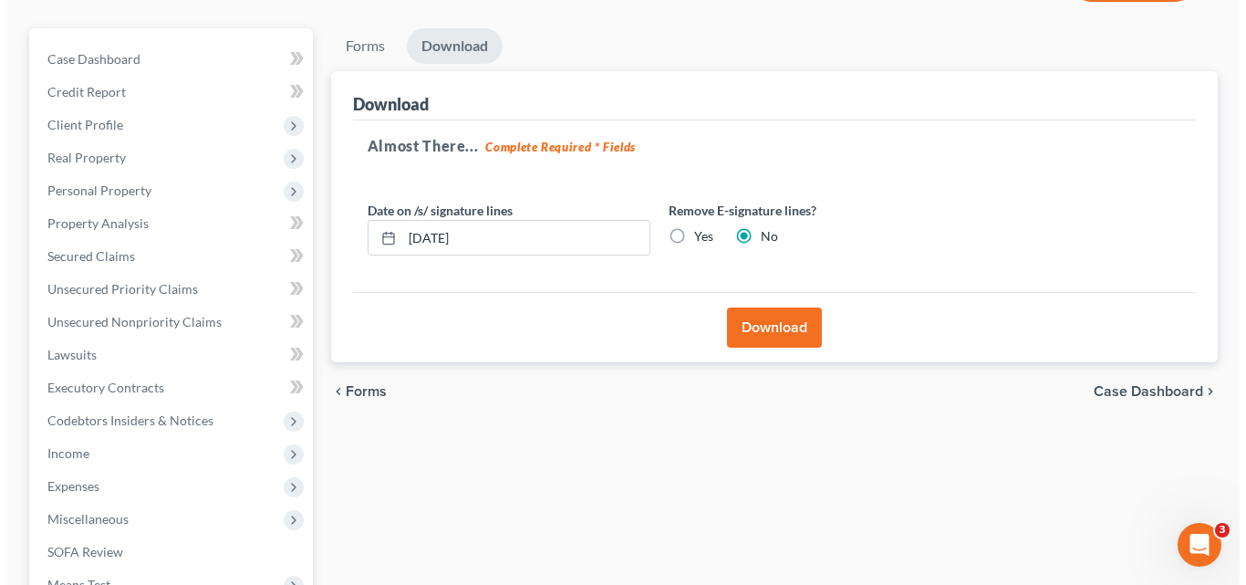
scroll to position [144, 0]
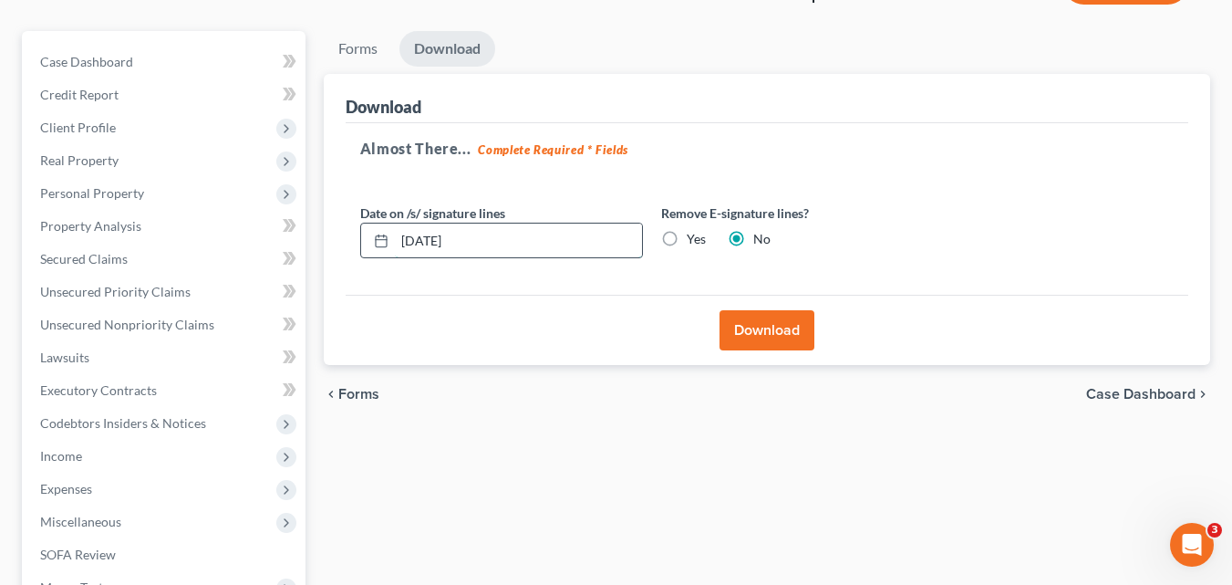
click at [421, 240] on input "[DATE]" at bounding box center [518, 240] width 247 height 35
type input "[DATE]"
click at [792, 332] on button "Download" at bounding box center [767, 330] width 95 height 40
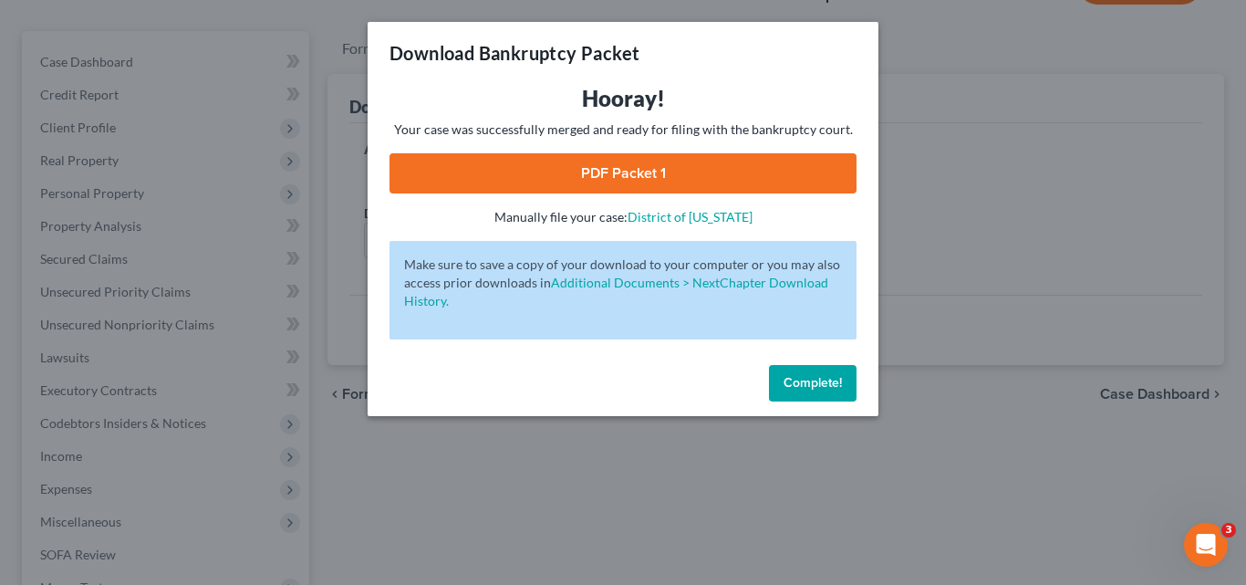
click at [649, 175] on link "PDF Packet 1" at bounding box center [623, 173] width 467 height 40
